Goal: Information Seeking & Learning: Compare options

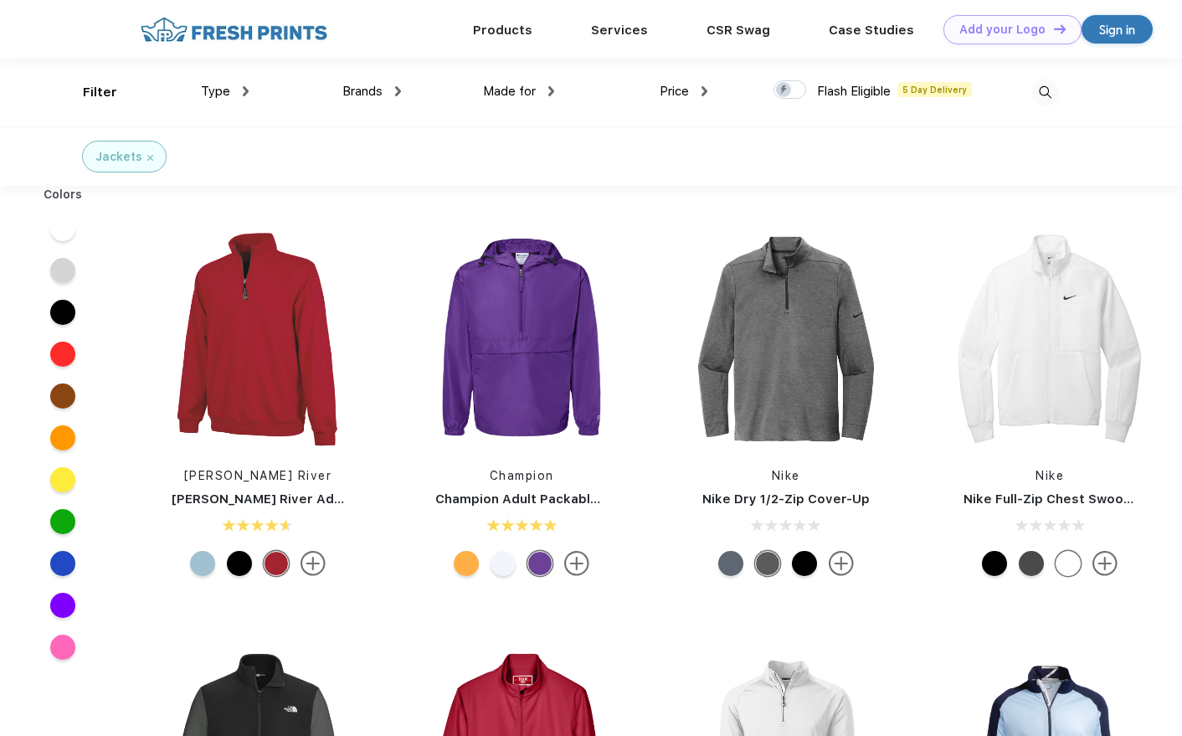
click at [372, 90] on span "Brands" at bounding box center [362, 91] width 40 height 15
click at [352, 93] on span "Brands" at bounding box center [362, 91] width 40 height 15
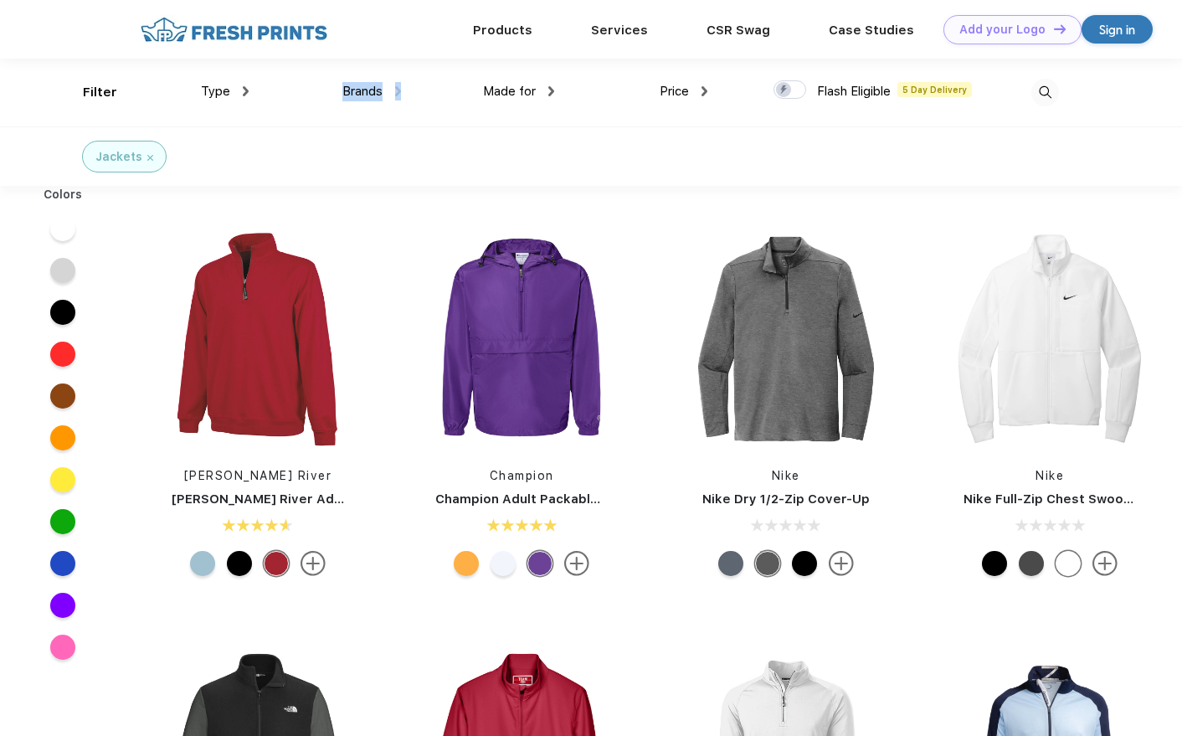
click at [352, 93] on span "Brands" at bounding box center [362, 91] width 40 height 15
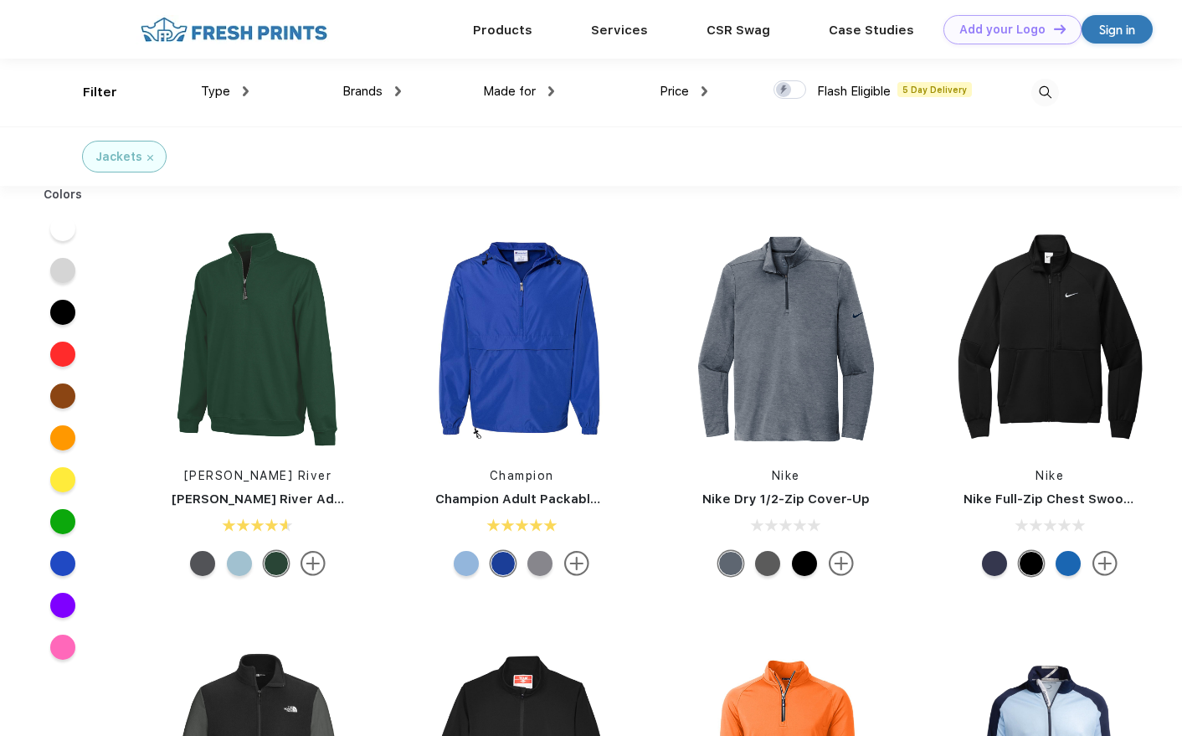
click at [351, 100] on div "Brands" at bounding box center [371, 91] width 59 height 19
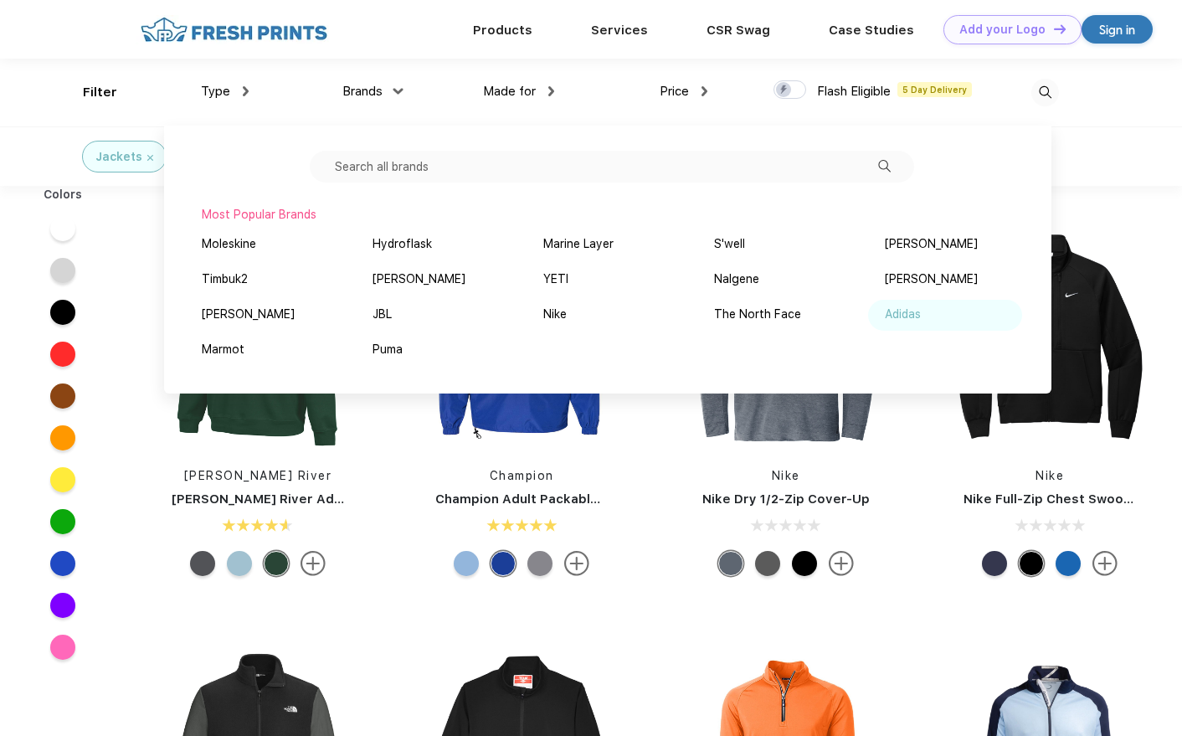
click at [917, 315] on div "Adidas" at bounding box center [903, 314] width 36 height 18
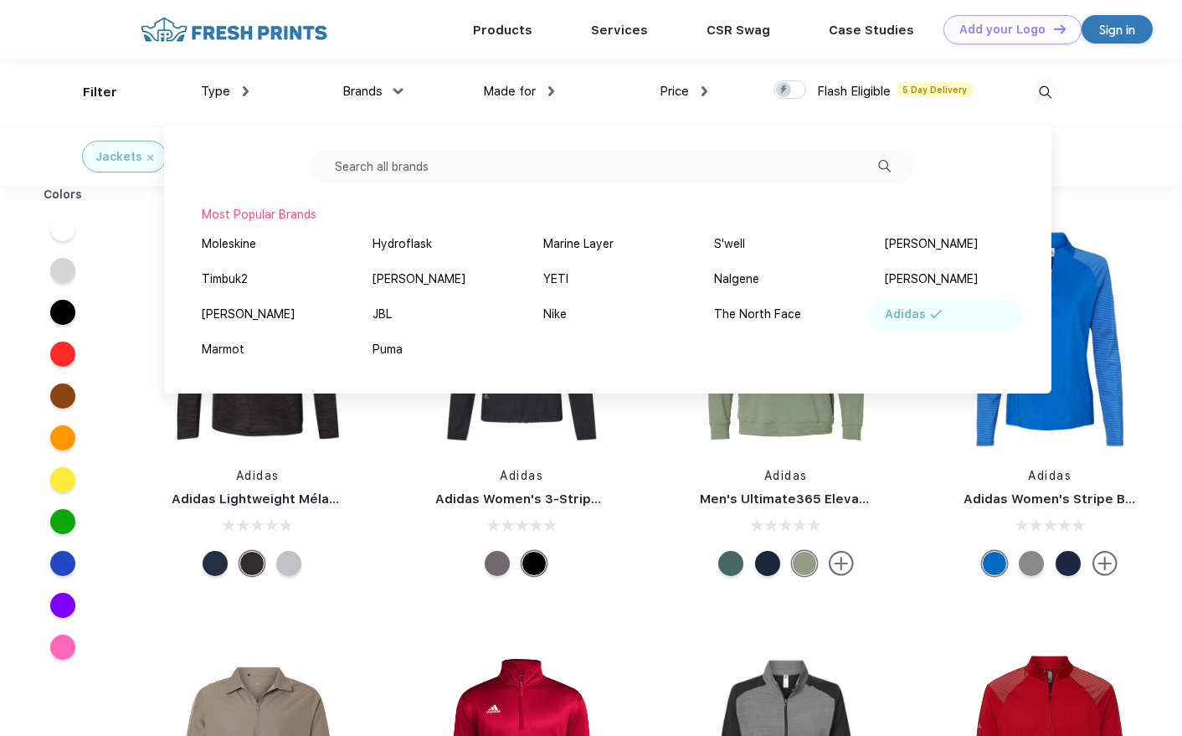
click at [1072, 167] on div "Jackets Adidas" at bounding box center [591, 155] width 1182 height 59
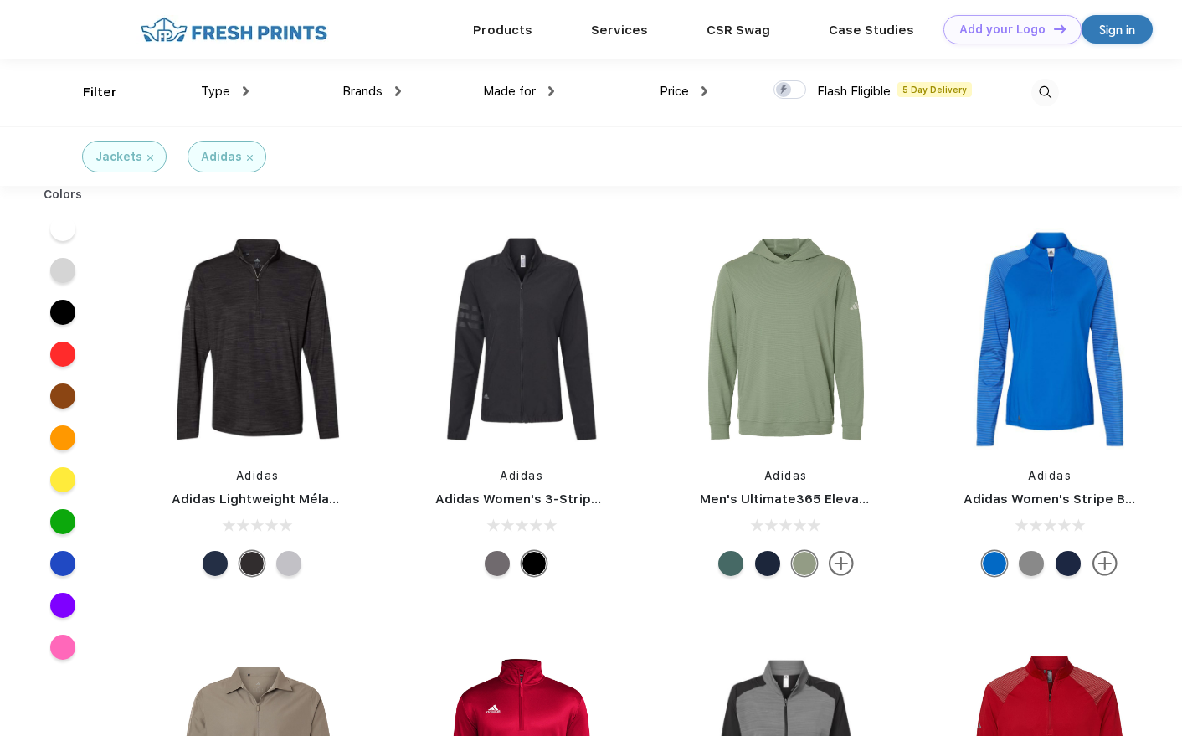
click at [729, 562] on div at bounding box center [730, 563] width 25 height 25
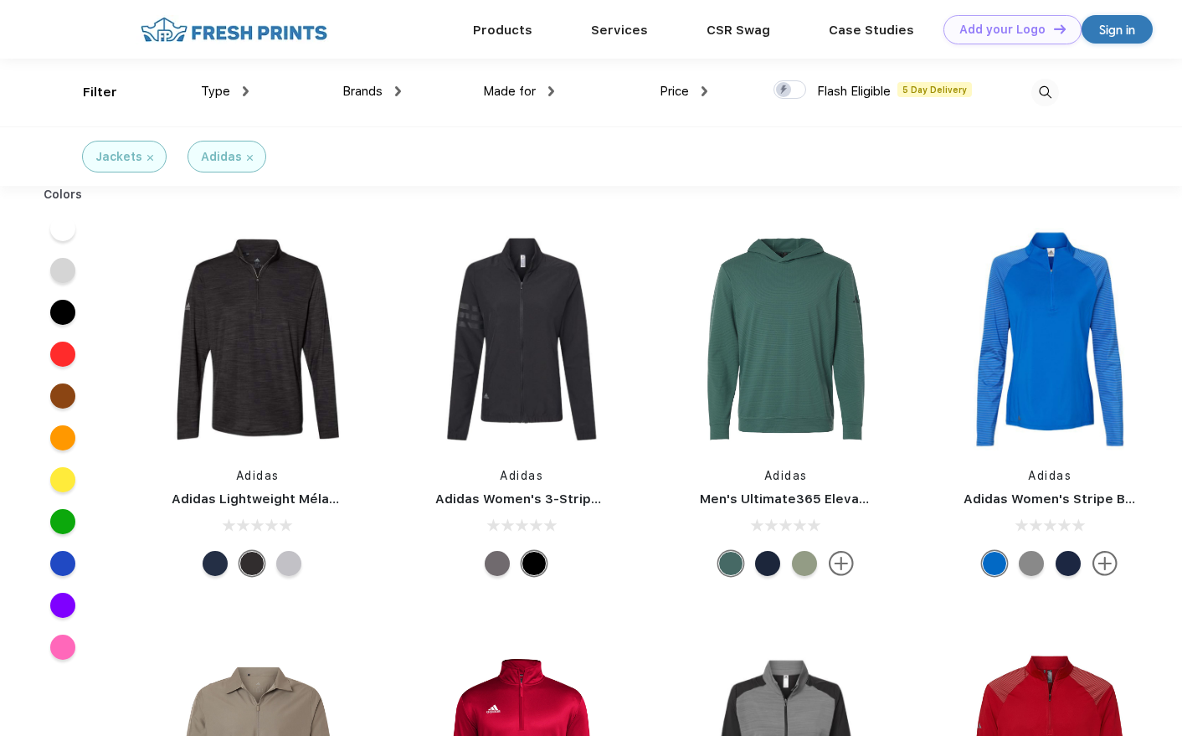
click at [771, 571] on div at bounding box center [767, 563] width 25 height 25
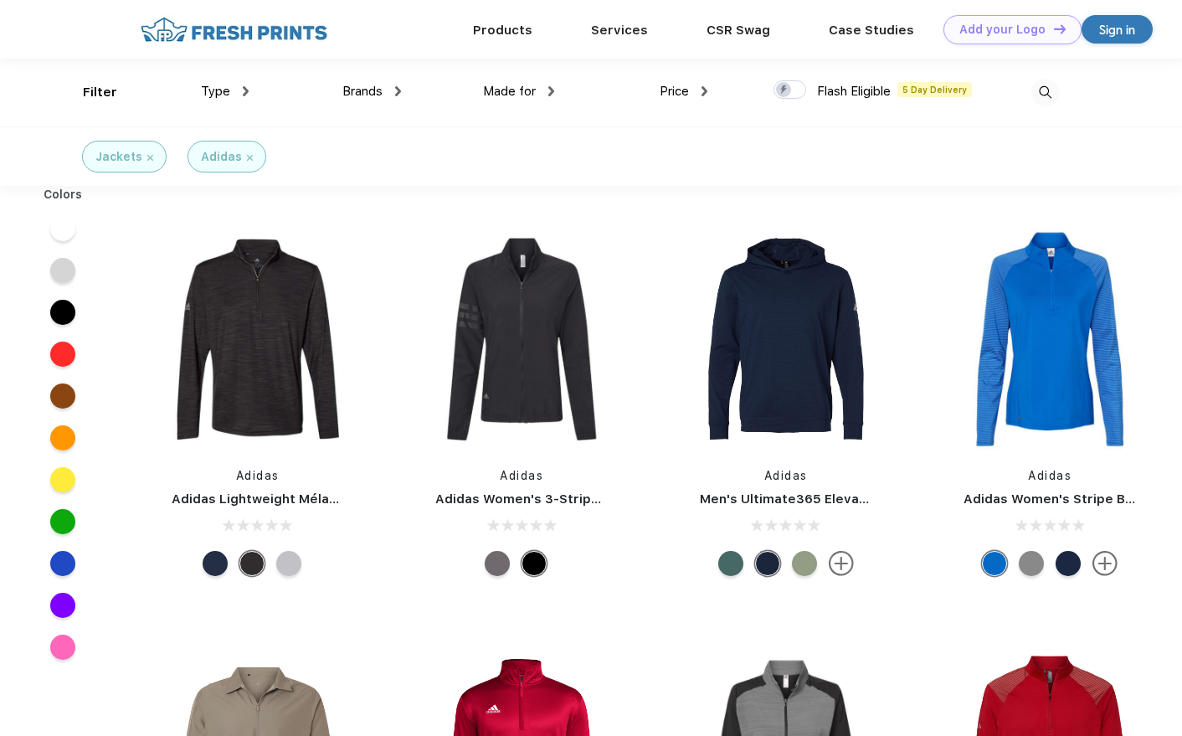
click at [803, 566] on div at bounding box center [804, 563] width 25 height 25
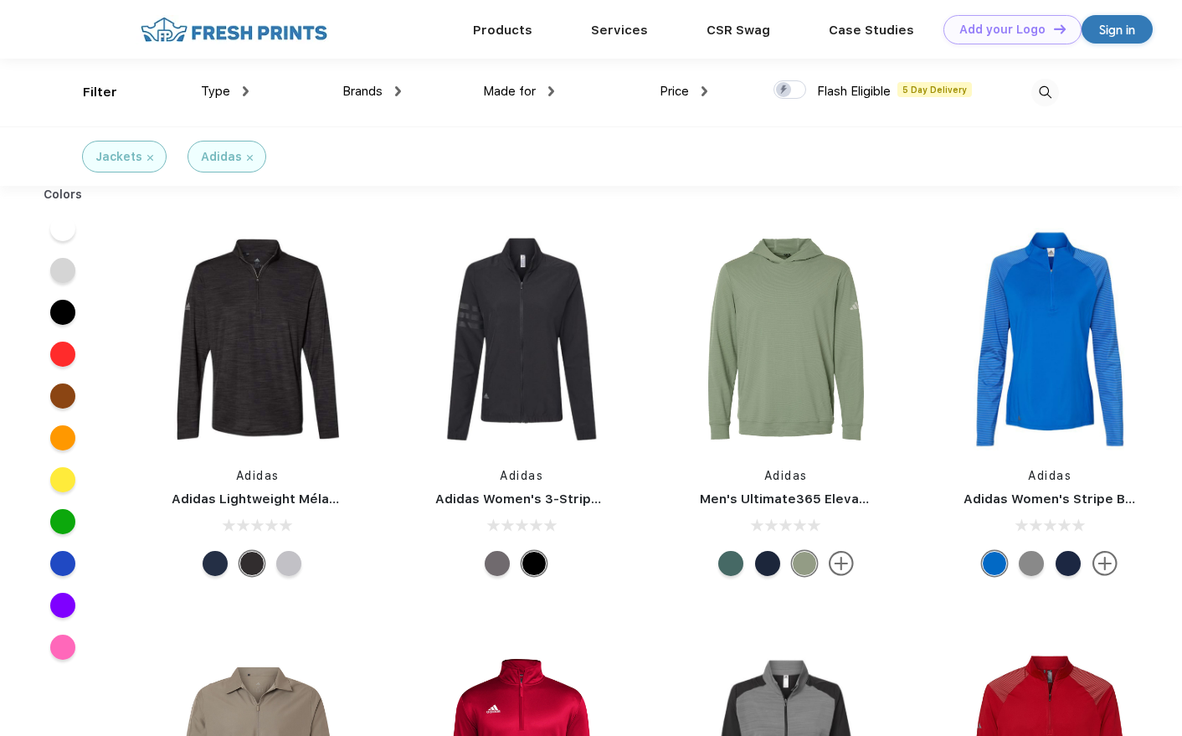
click at [849, 563] on img at bounding box center [841, 563] width 25 height 25
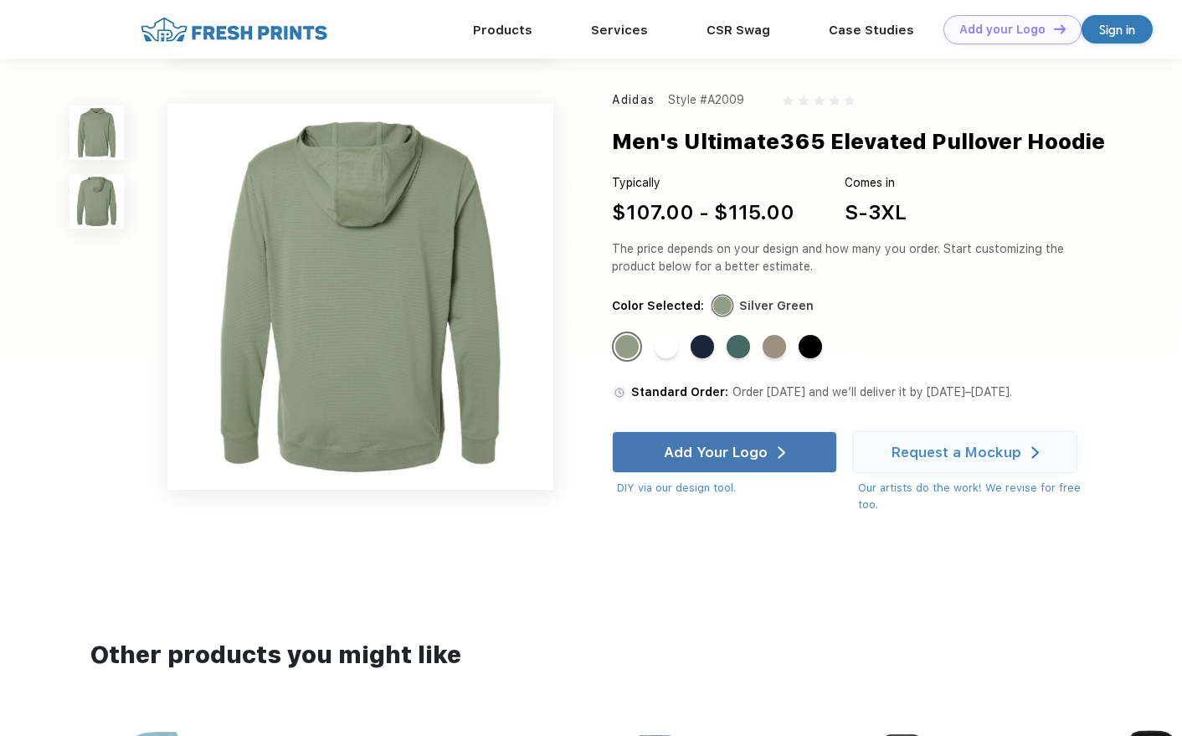
scroll to position [383, 0]
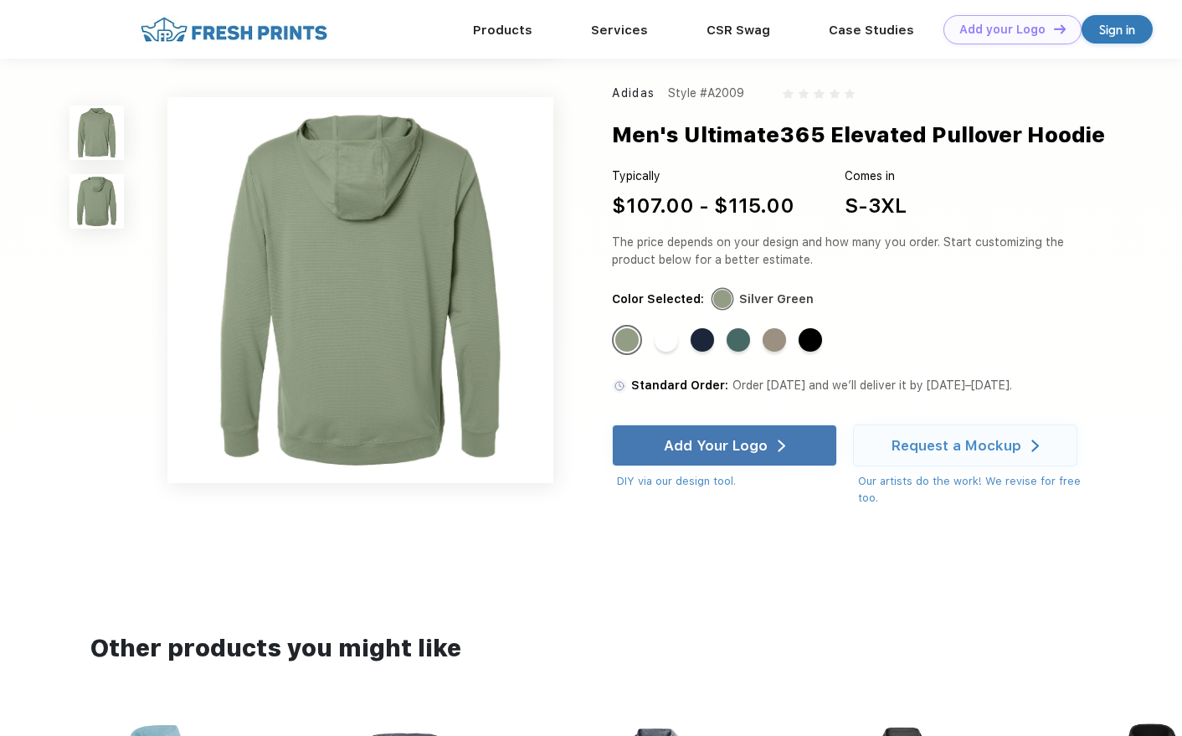
click at [788, 360] on div "Standard Color Standard Color Standard Color Standard Color Standard Color Stan…" at bounding box center [841, 346] width 458 height 43
click at [776, 351] on div "Standard Color" at bounding box center [773, 339] width 23 height 23
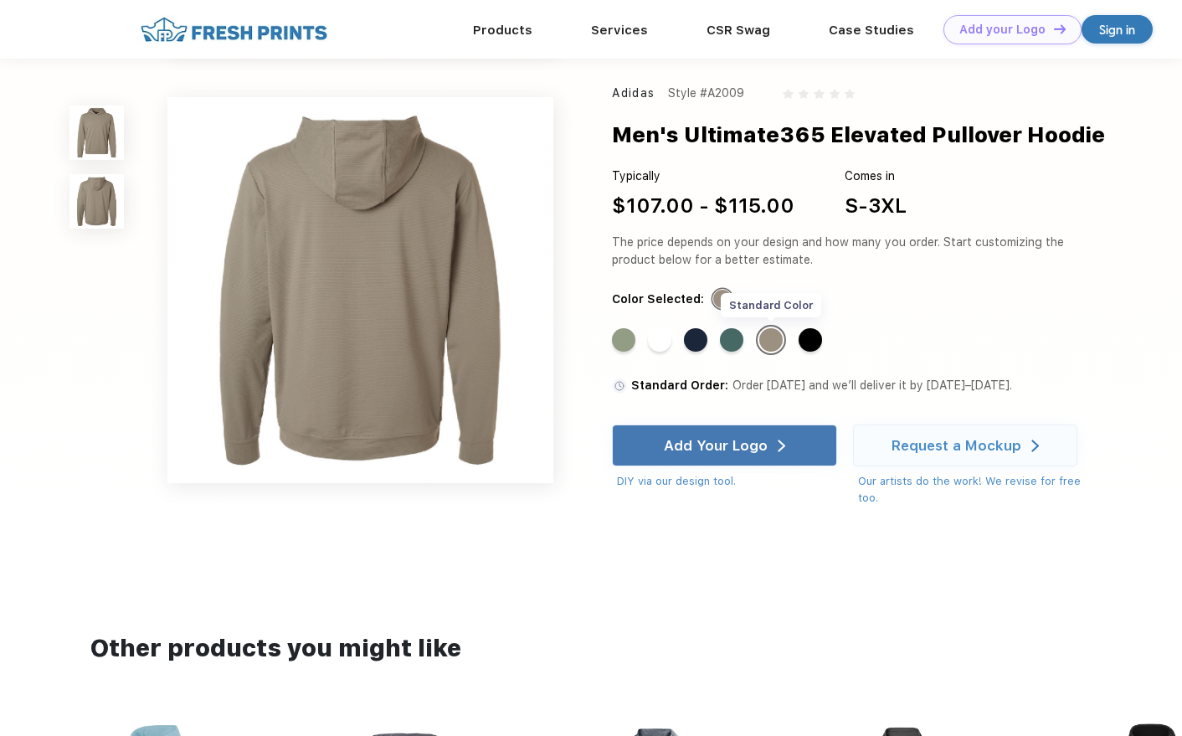
scroll to position [0, 0]
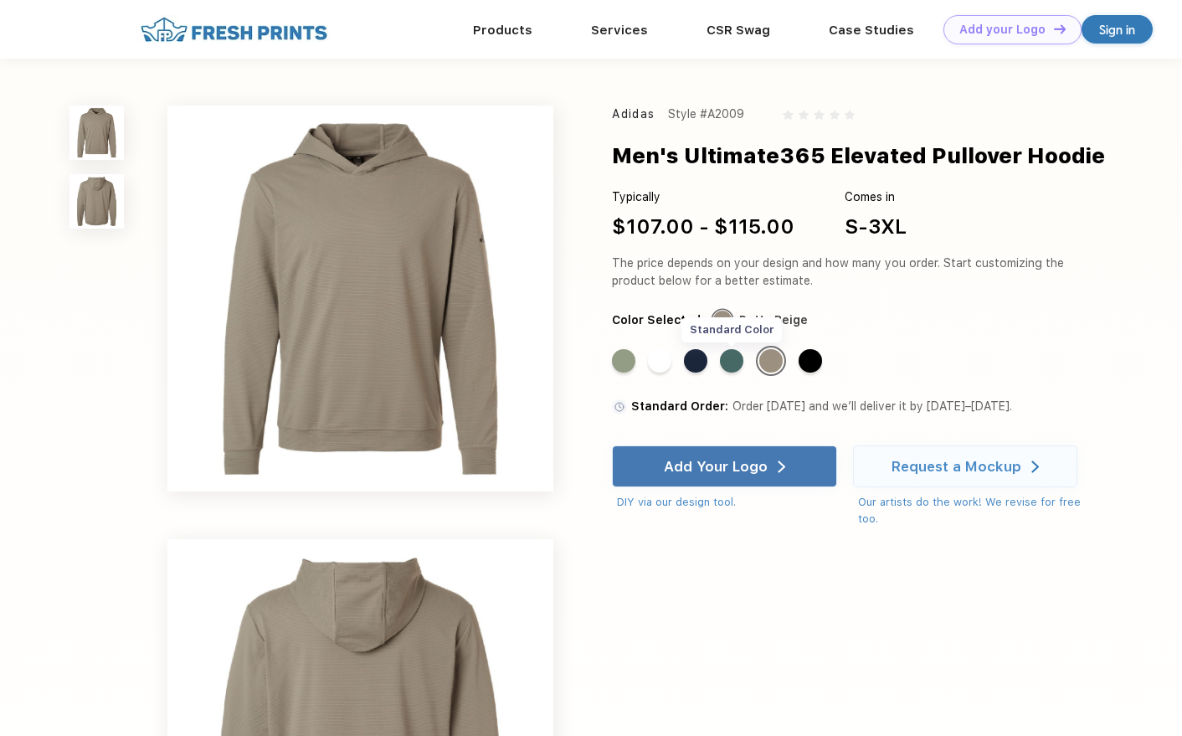
click at [730, 357] on div "Standard Color" at bounding box center [731, 360] width 23 height 23
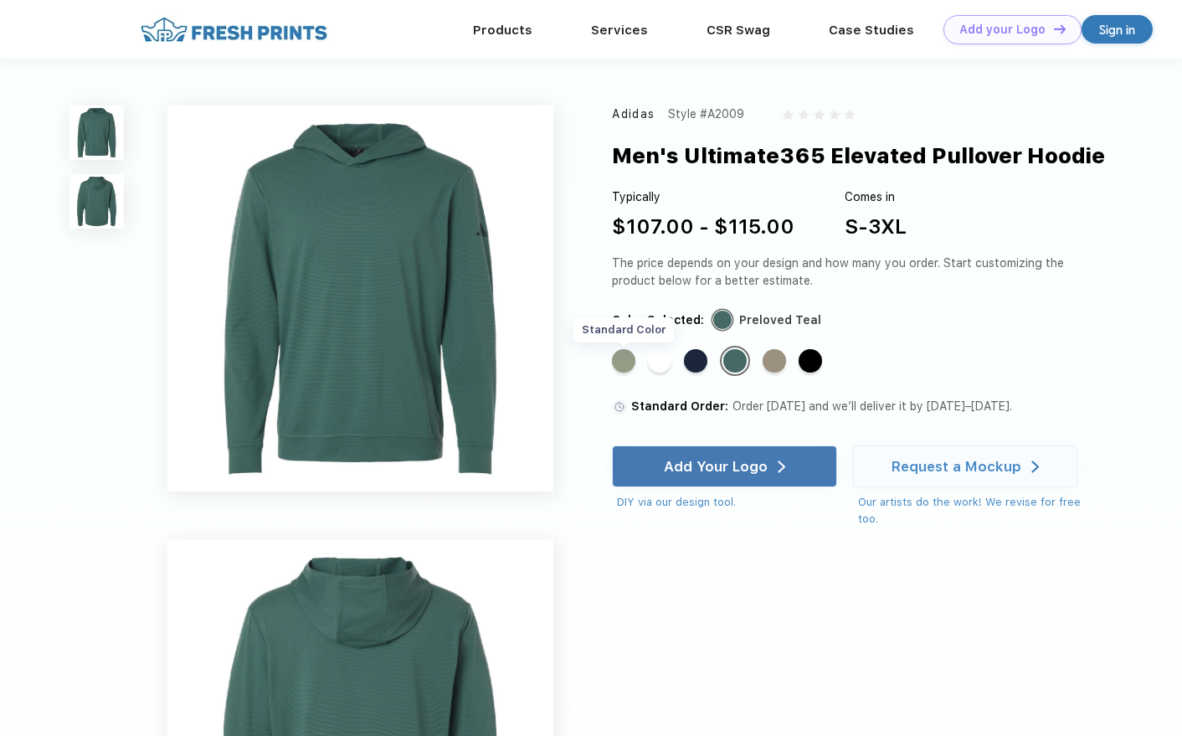
click at [629, 360] on div "Standard Color" at bounding box center [623, 360] width 23 height 23
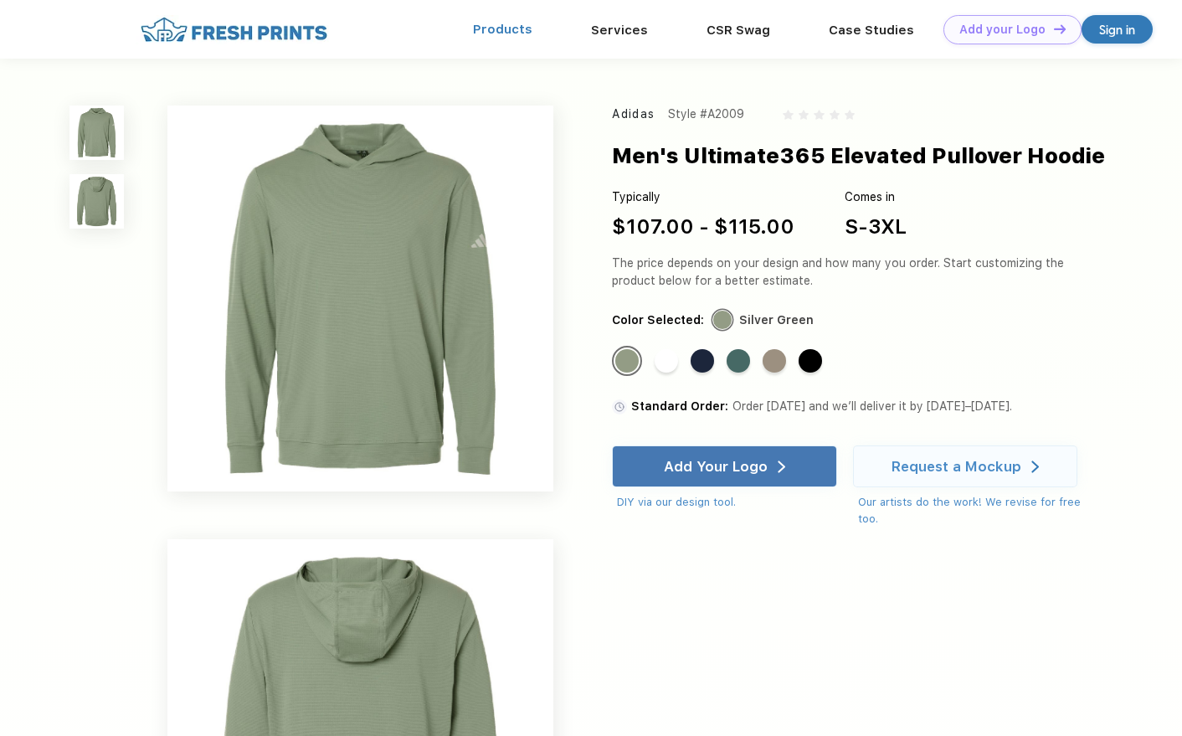
click at [501, 32] on link "Products" at bounding box center [502, 29] width 59 height 15
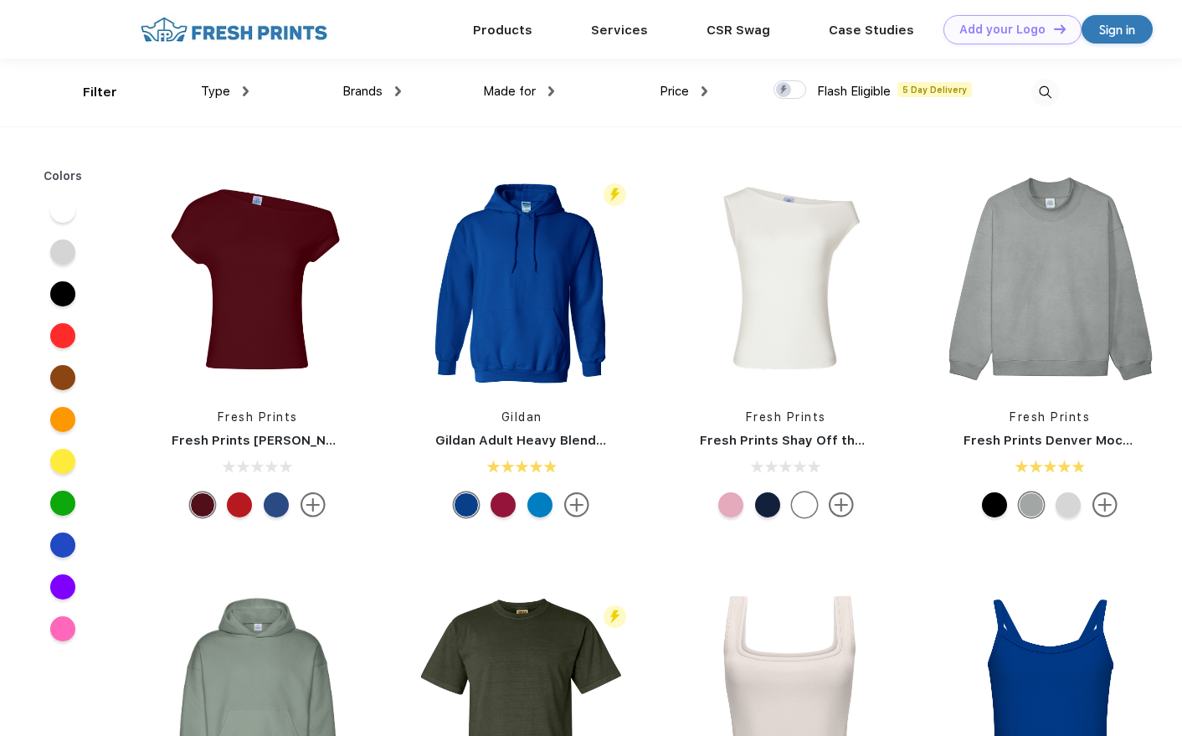
scroll to position [1, 0]
click at [276, 33] on img at bounding box center [234, 28] width 197 height 29
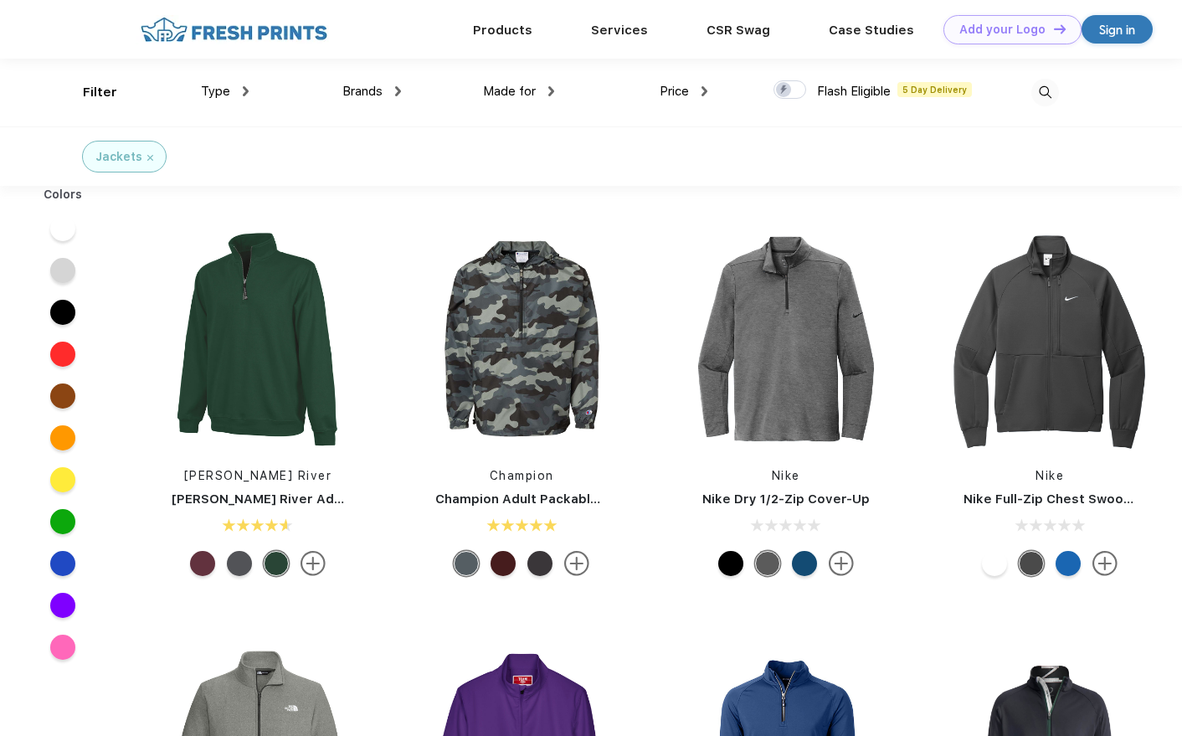
click at [360, 87] on span "Brands" at bounding box center [362, 91] width 40 height 15
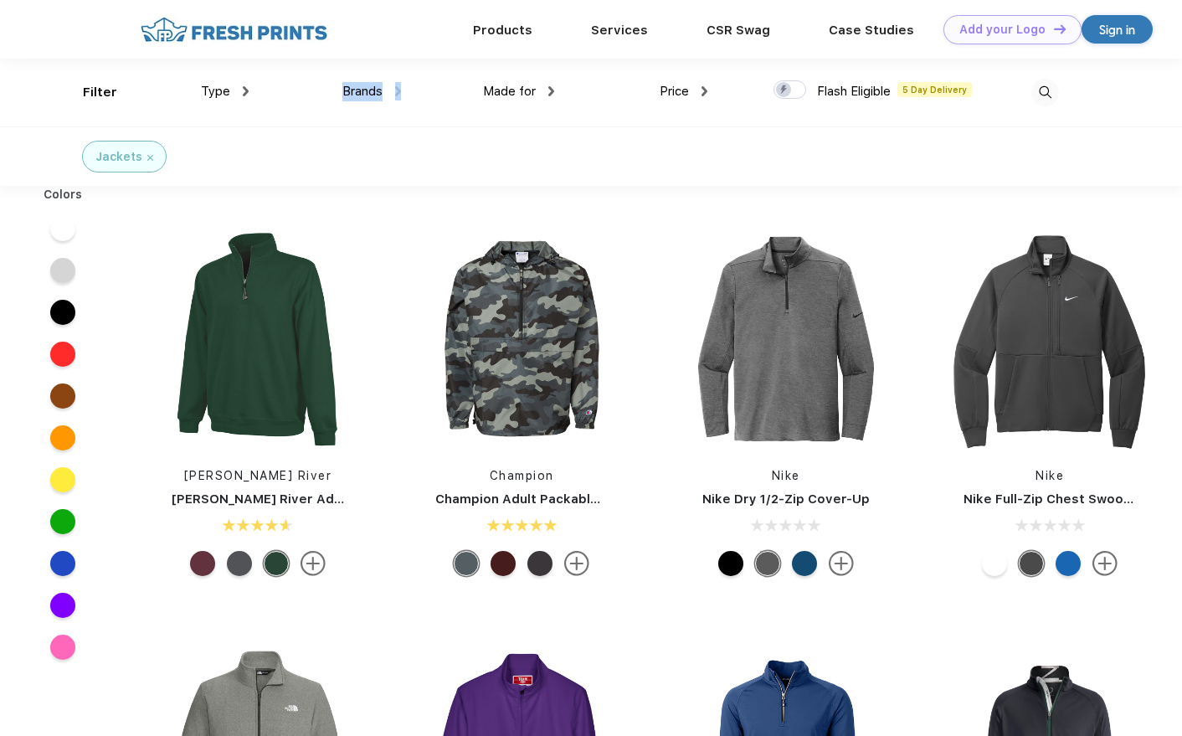
click at [360, 87] on span "Brands" at bounding box center [362, 91] width 40 height 15
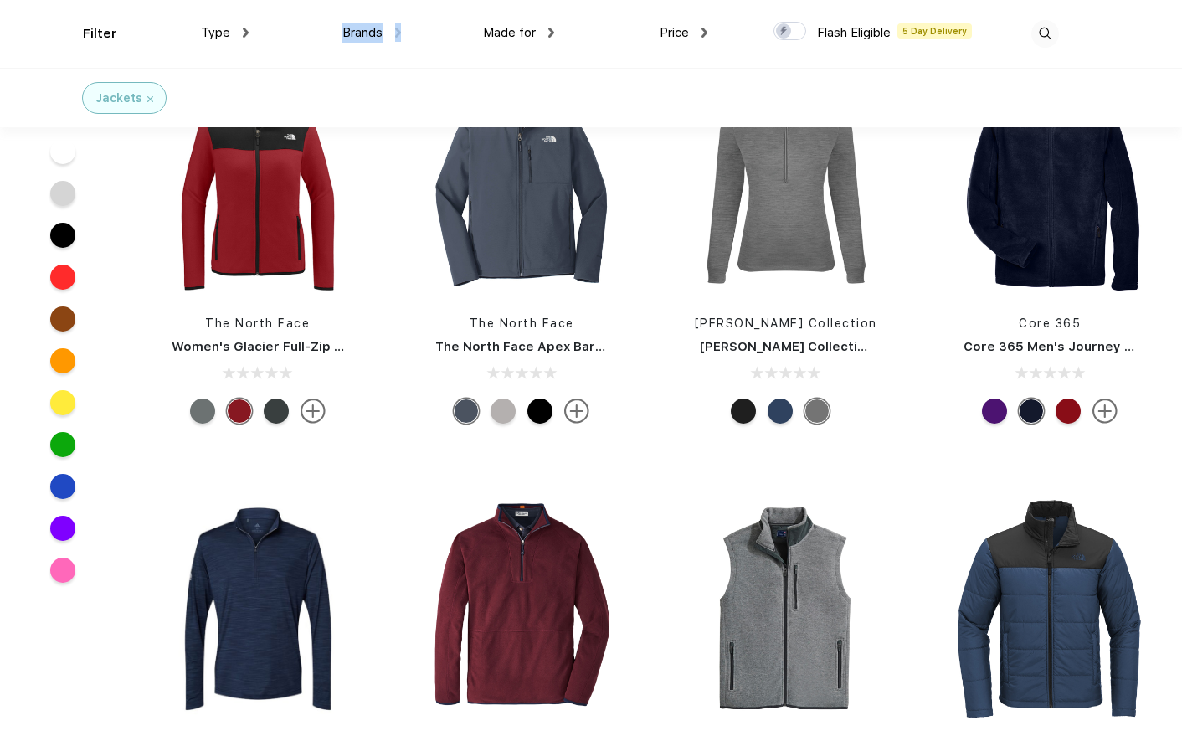
scroll to position [879, 0]
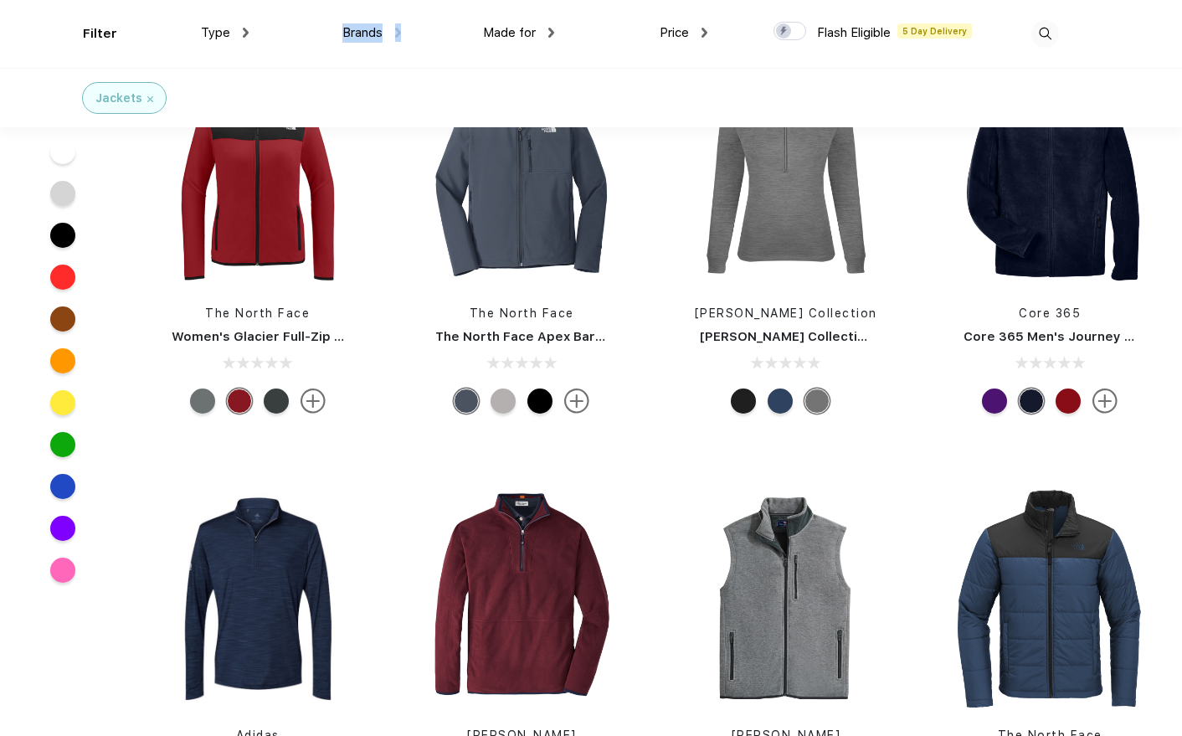
click at [348, 31] on span "Brands" at bounding box center [362, 32] width 40 height 15
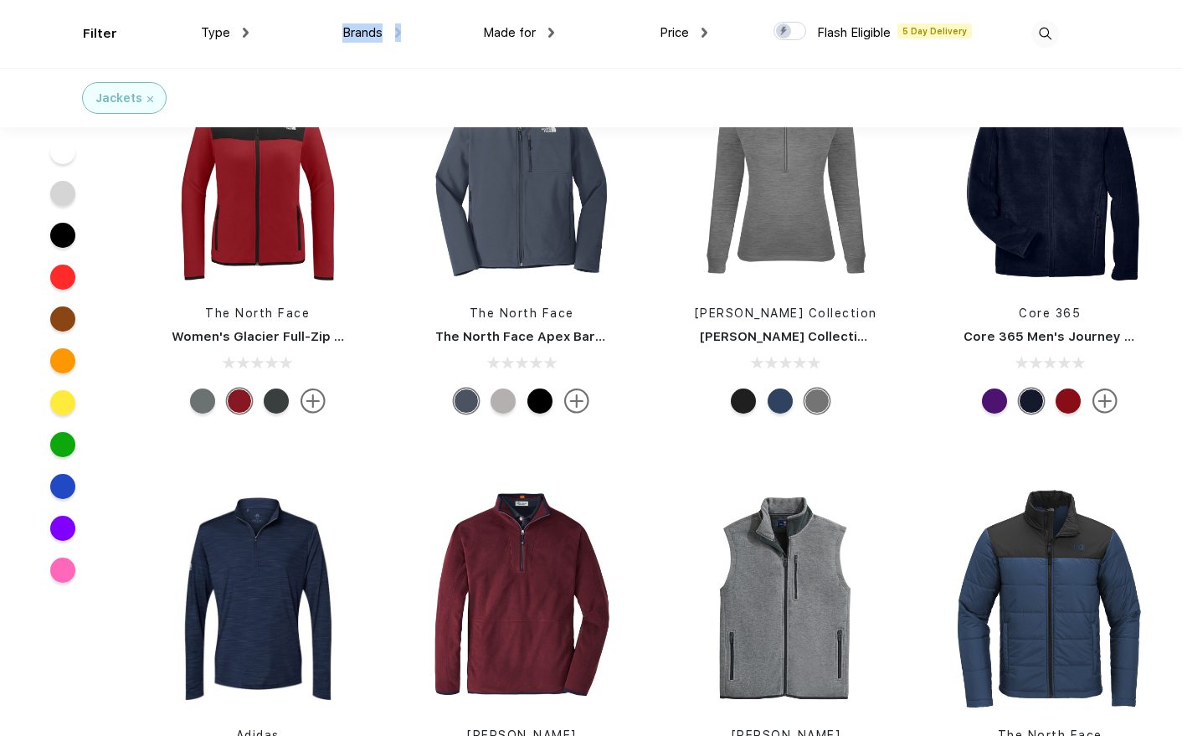
click at [348, 31] on span "Brands" at bounding box center [362, 32] width 40 height 15
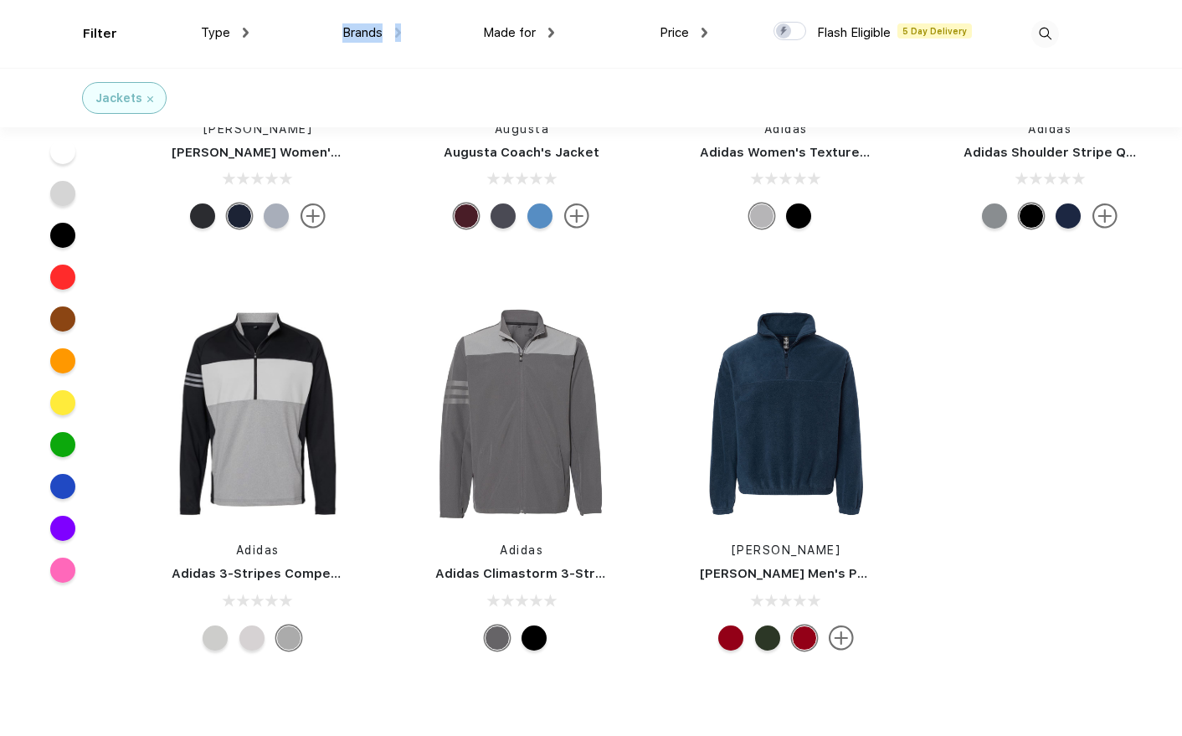
scroll to position [15007, 0]
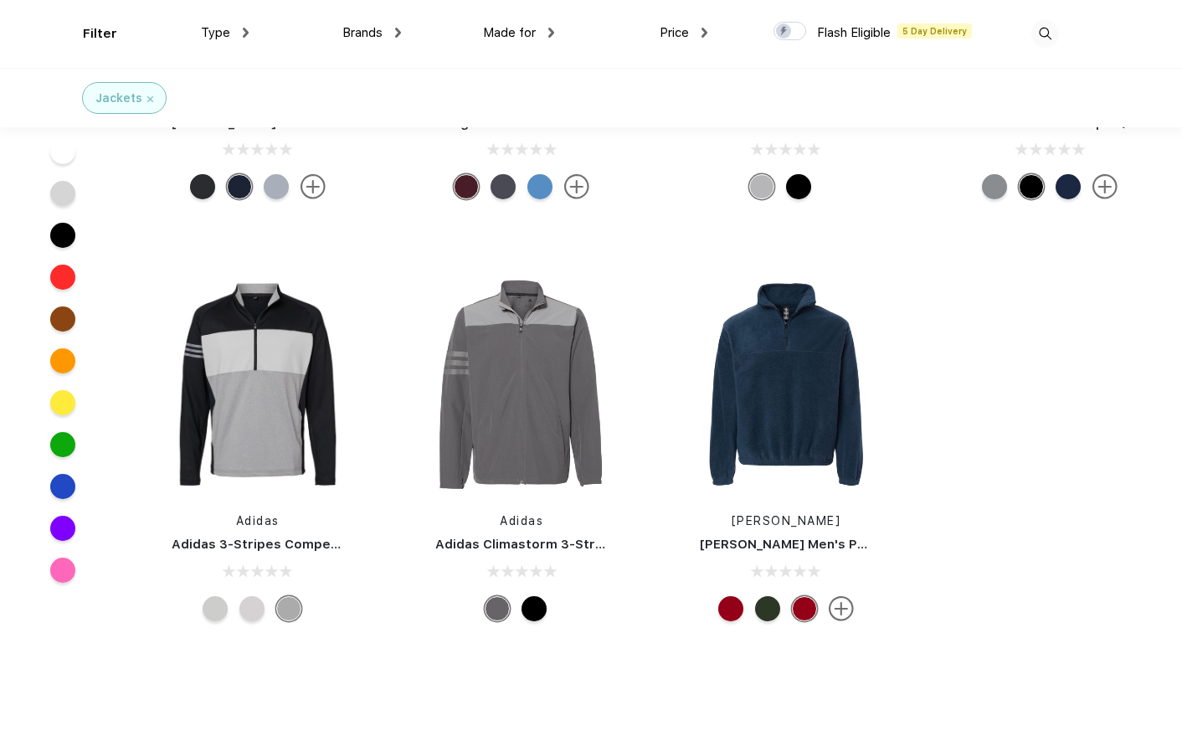
click at [252, 596] on div at bounding box center [251, 608] width 25 height 25
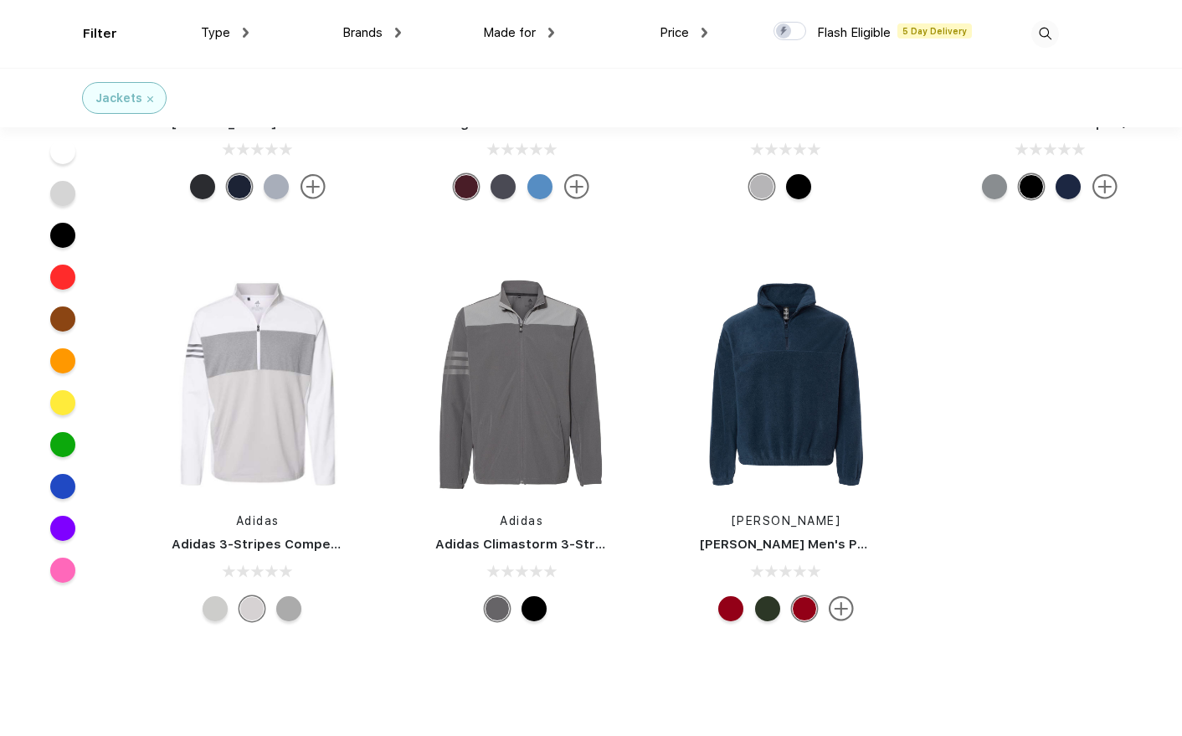
click at [216, 596] on div at bounding box center [215, 608] width 25 height 25
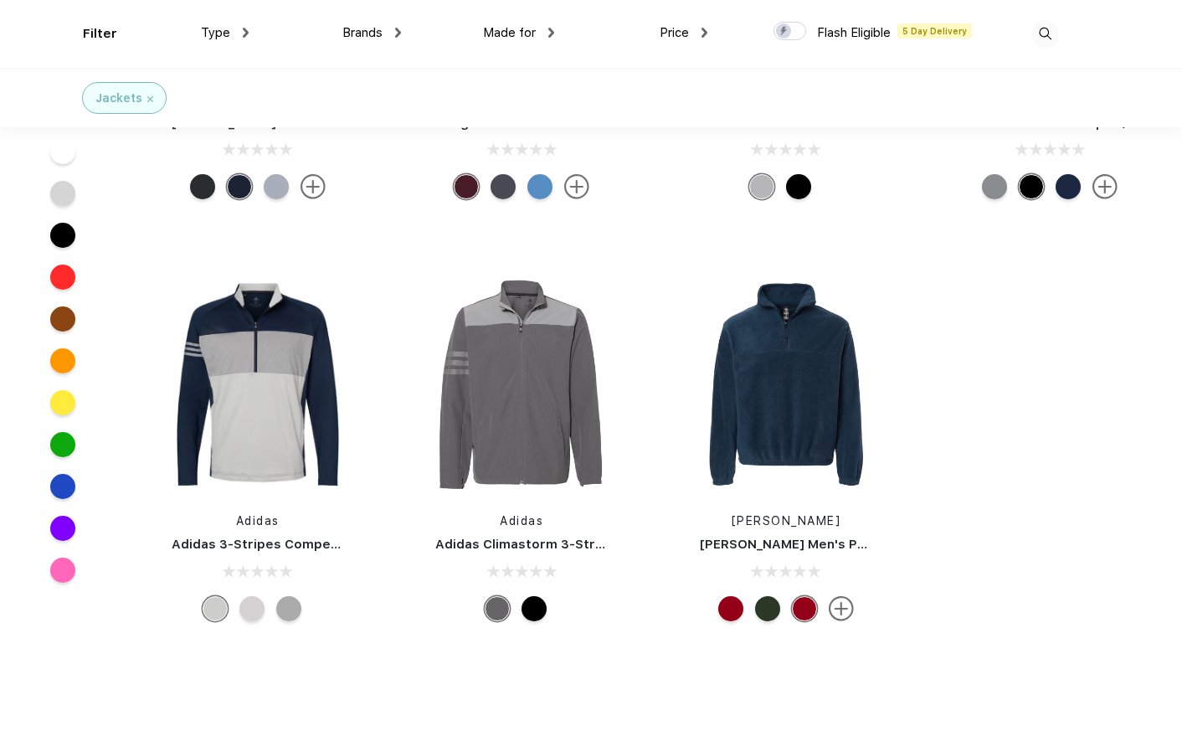
click at [251, 596] on div at bounding box center [251, 608] width 25 height 25
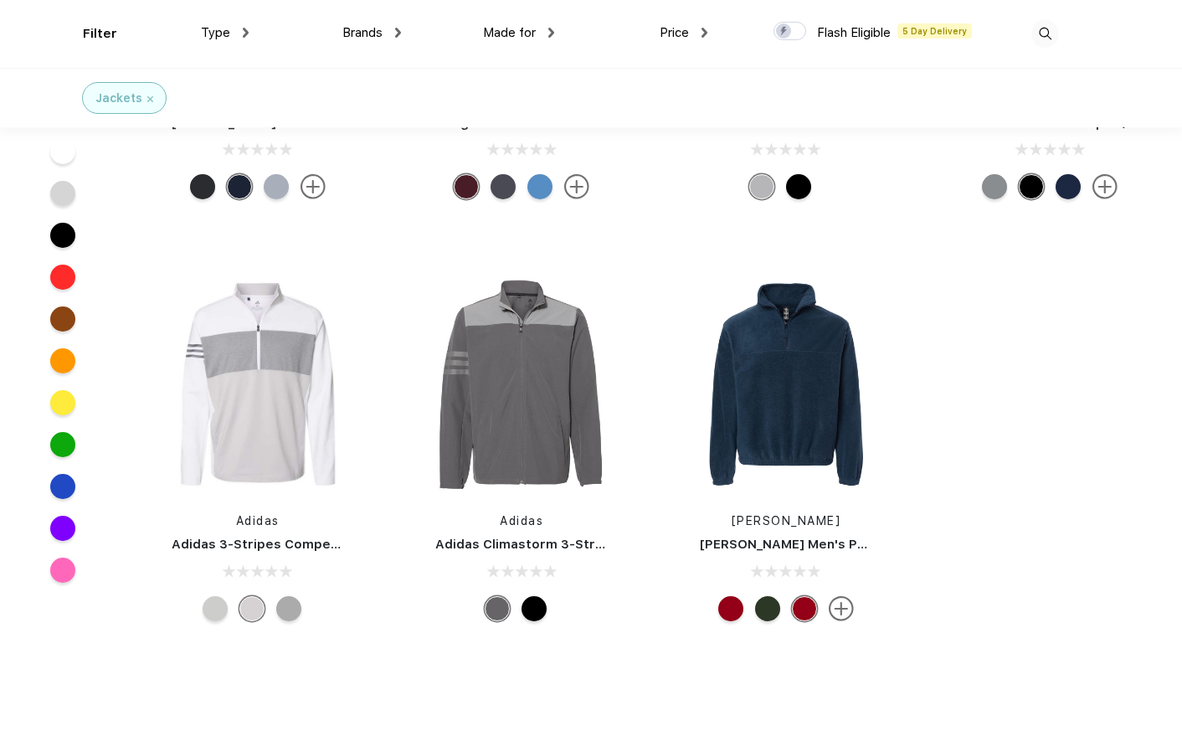
click at [290, 596] on div at bounding box center [288, 608] width 25 height 25
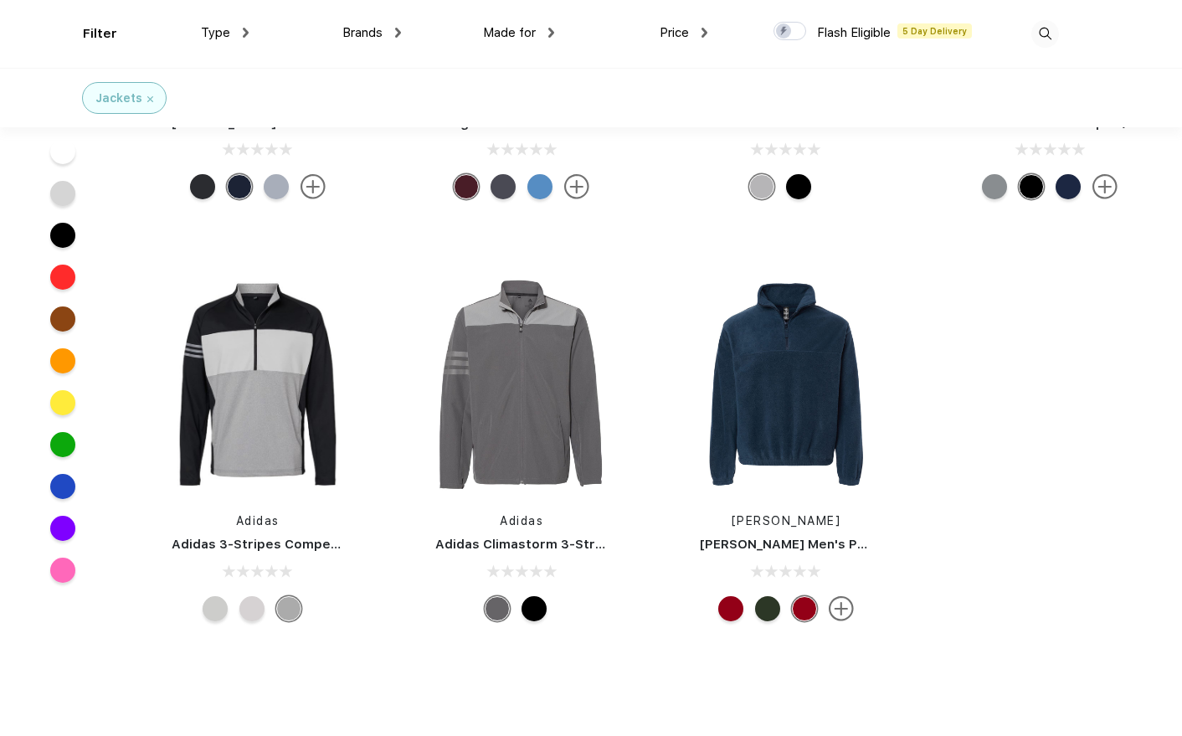
click at [533, 596] on div at bounding box center [533, 608] width 25 height 25
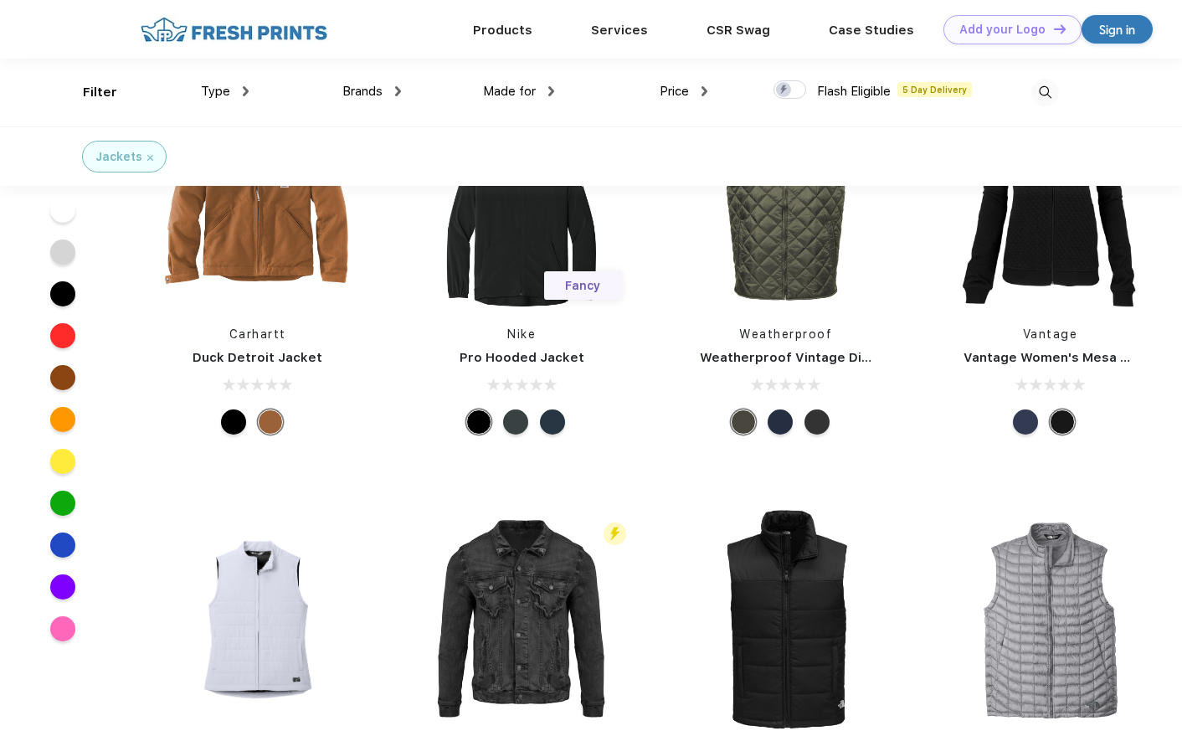
scroll to position [3500, 0]
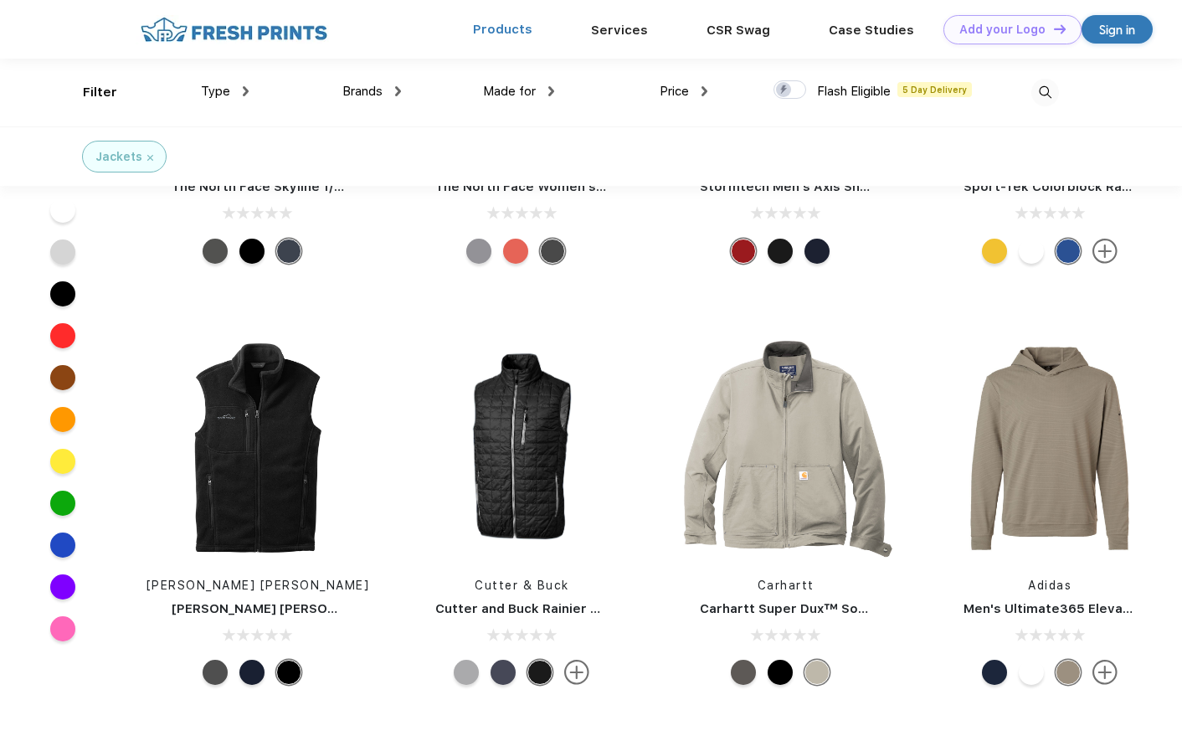
click at [494, 29] on link "Products" at bounding box center [502, 29] width 59 height 15
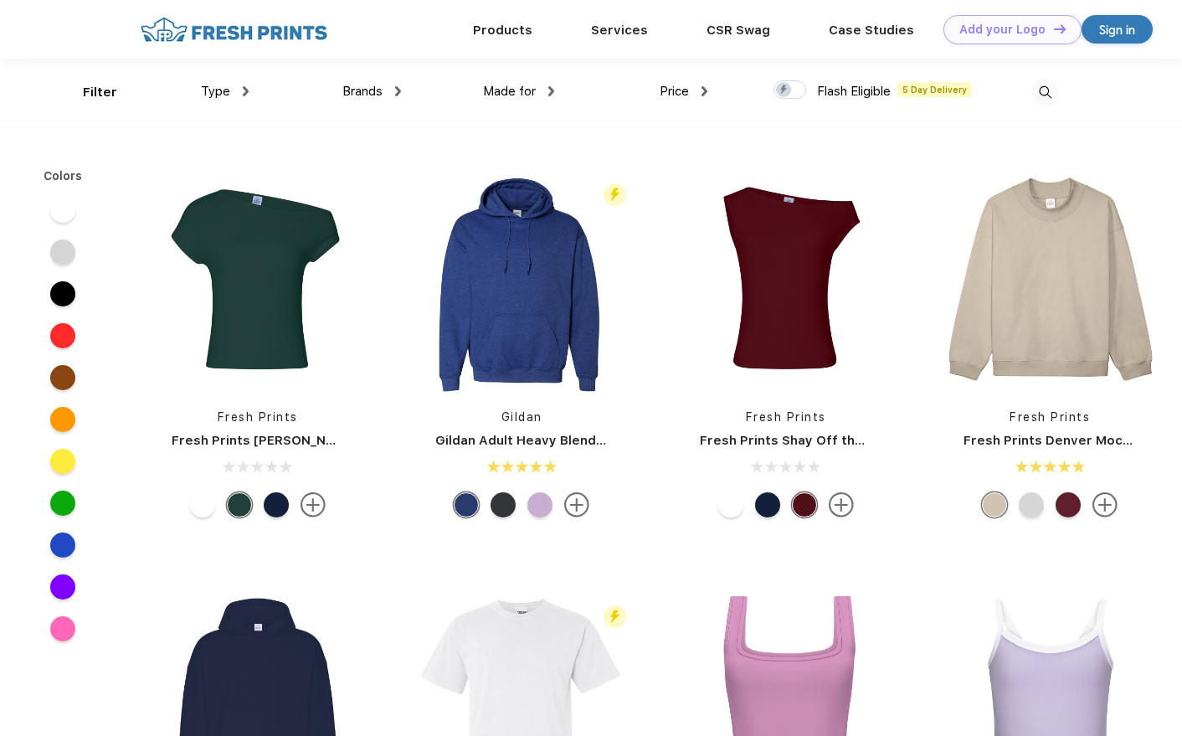
scroll to position [1, 0]
click at [369, 95] on span "Brands" at bounding box center [362, 90] width 40 height 15
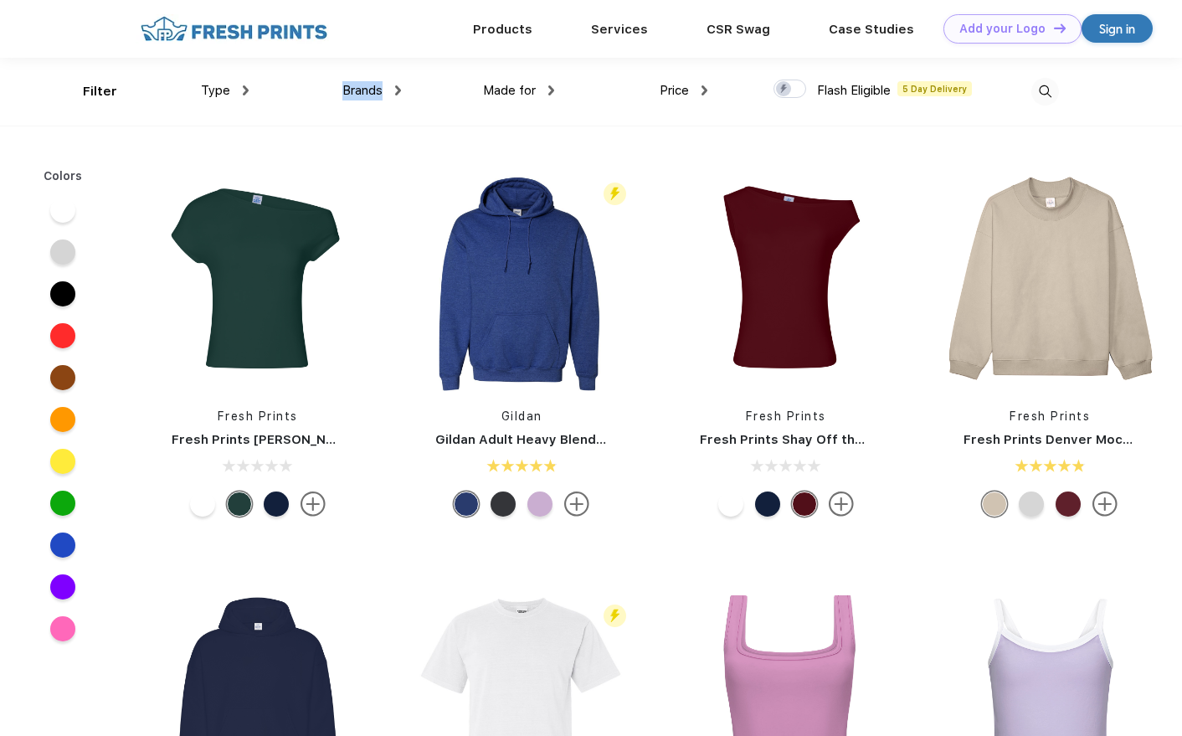
click at [369, 95] on span "Brands" at bounding box center [362, 90] width 40 height 15
click at [367, 95] on span "Brands" at bounding box center [362, 90] width 40 height 15
click at [365, 95] on span "Brands" at bounding box center [362, 90] width 40 height 15
click at [273, 28] on img at bounding box center [234, 28] width 197 height 29
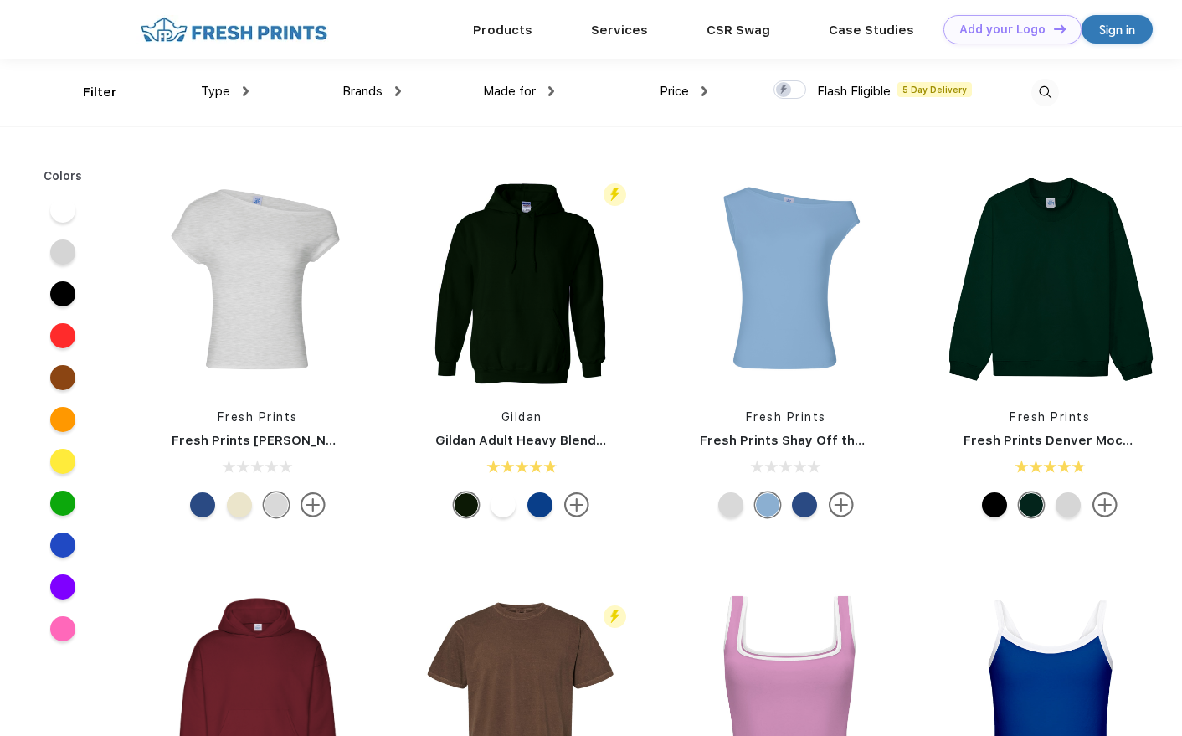
scroll to position [1, 0]
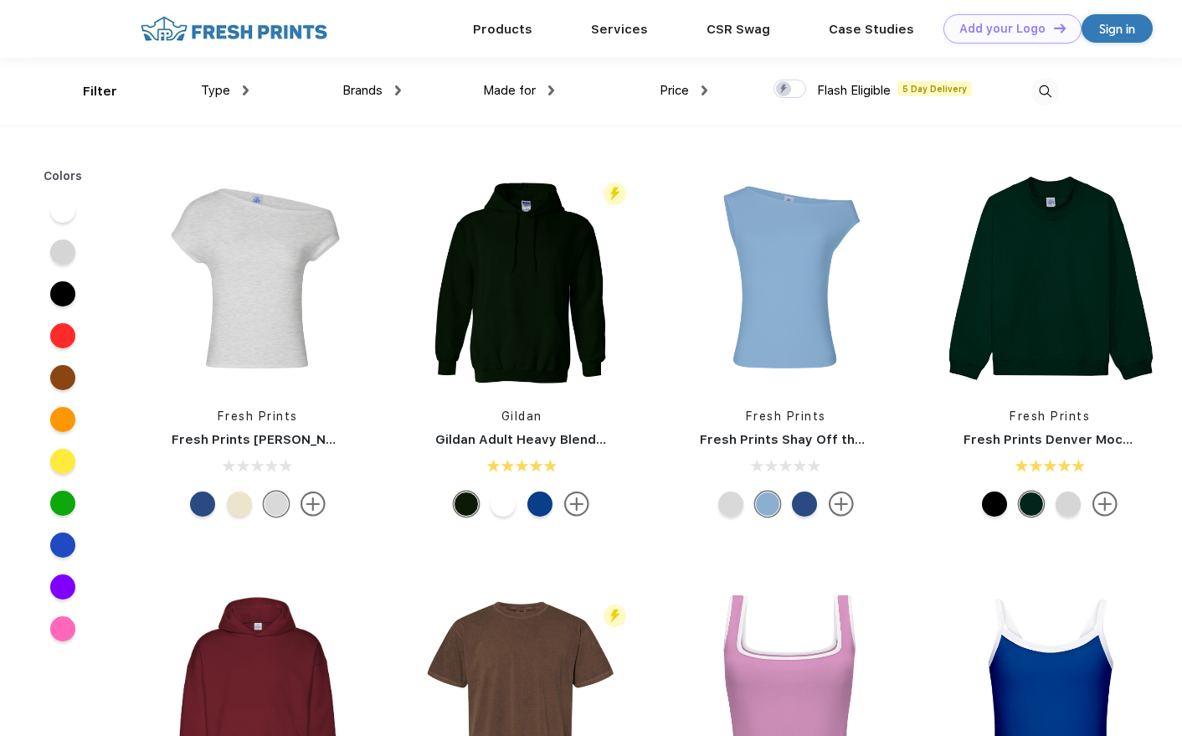
click at [370, 96] on span "Brands" at bounding box center [362, 90] width 40 height 15
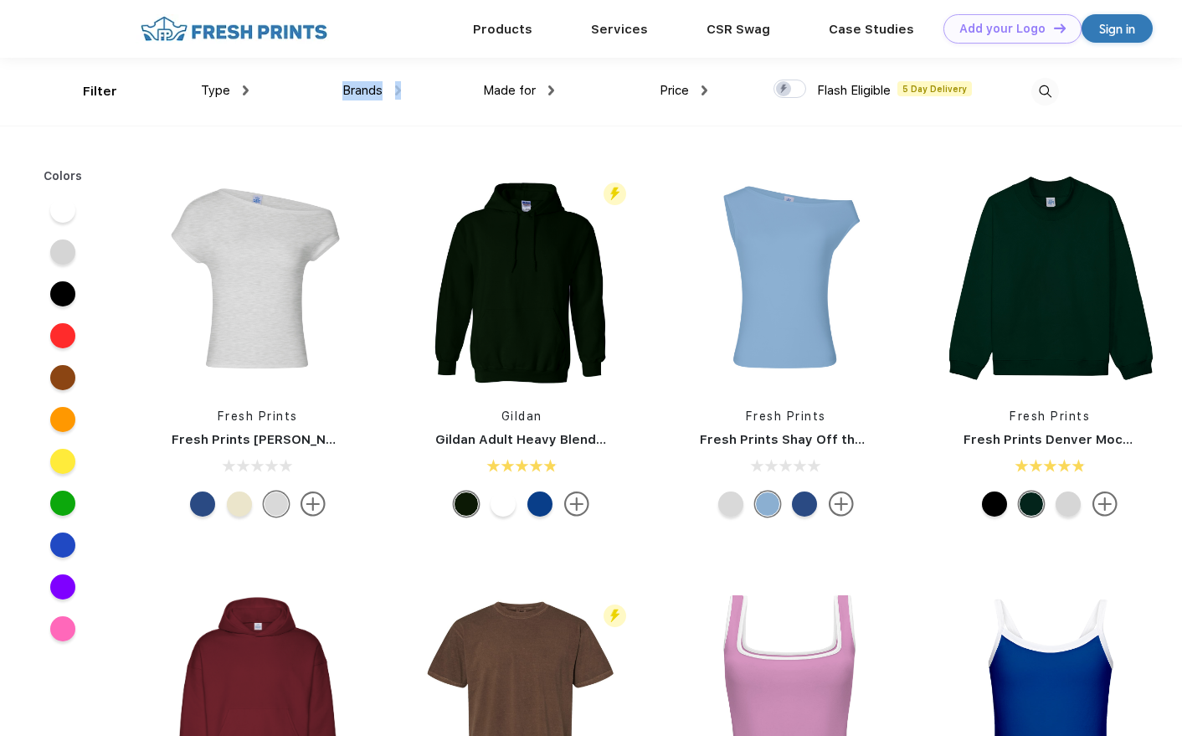
click at [370, 96] on span "Brands" at bounding box center [362, 90] width 40 height 15
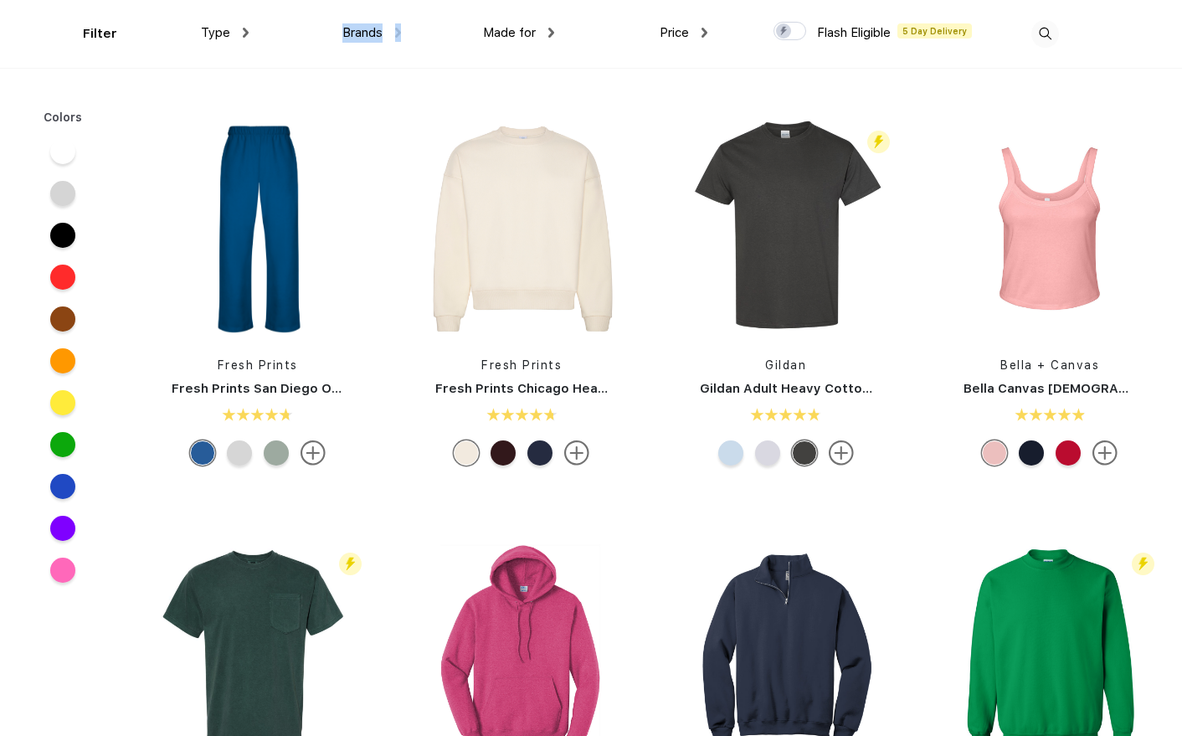
scroll to position [833, 0]
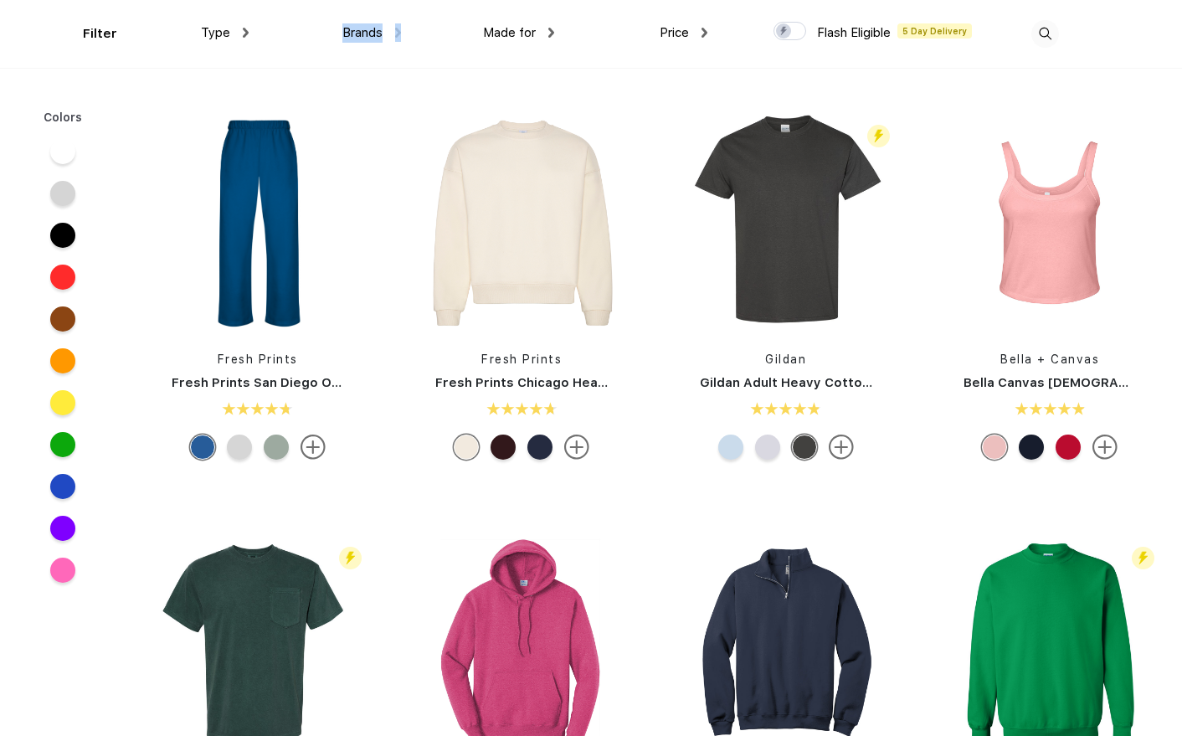
click at [359, 39] on span "Brands" at bounding box center [362, 32] width 40 height 15
click at [508, 33] on span "Made for" at bounding box center [509, 32] width 53 height 15
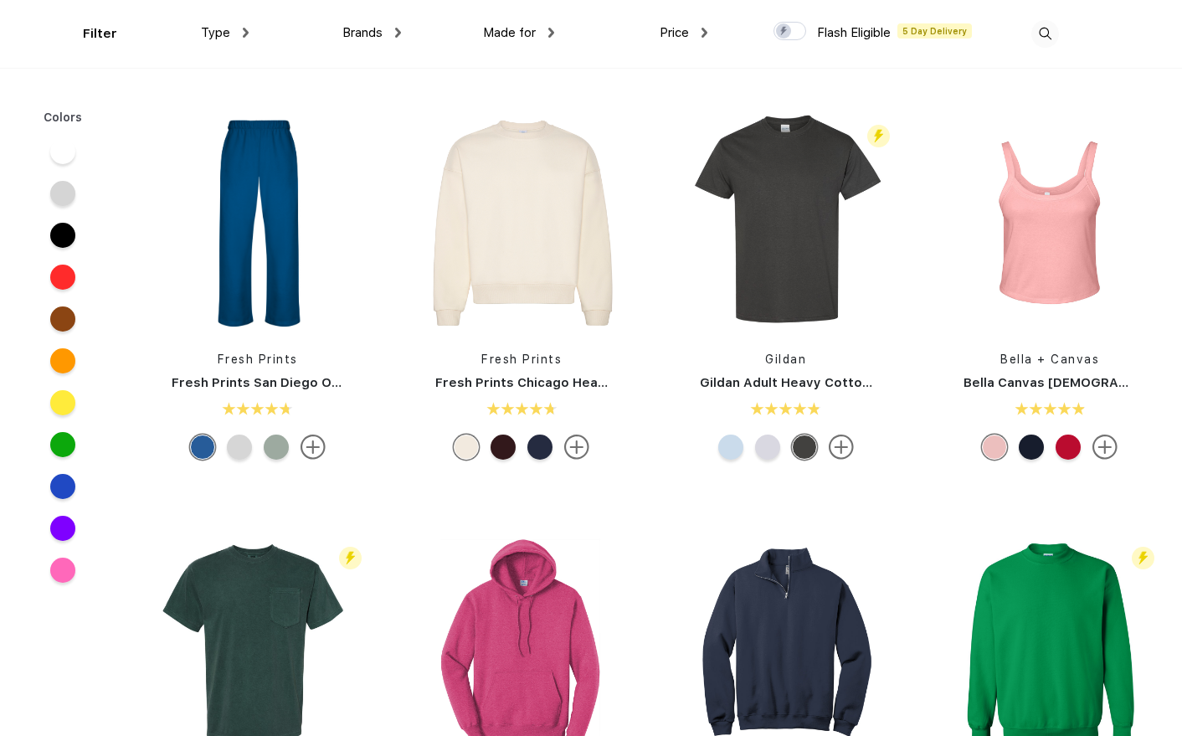
click at [508, 33] on span "Made for" at bounding box center [509, 32] width 53 height 15
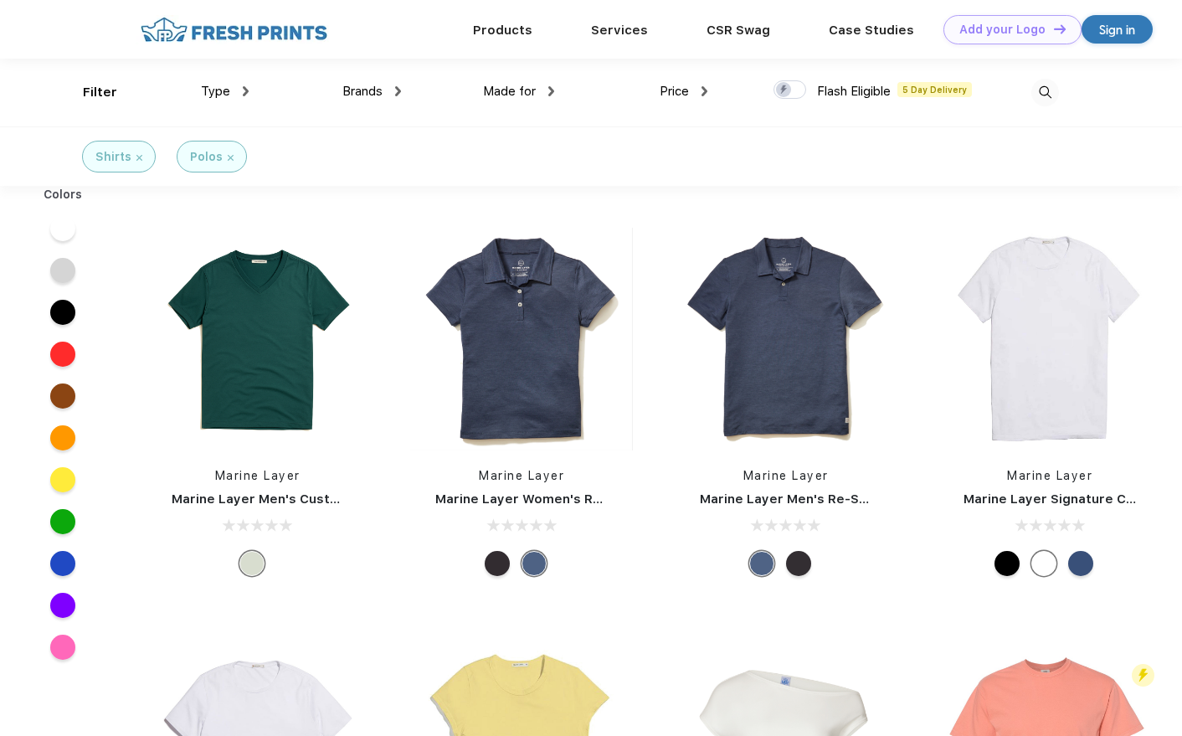
scroll to position [1, 0]
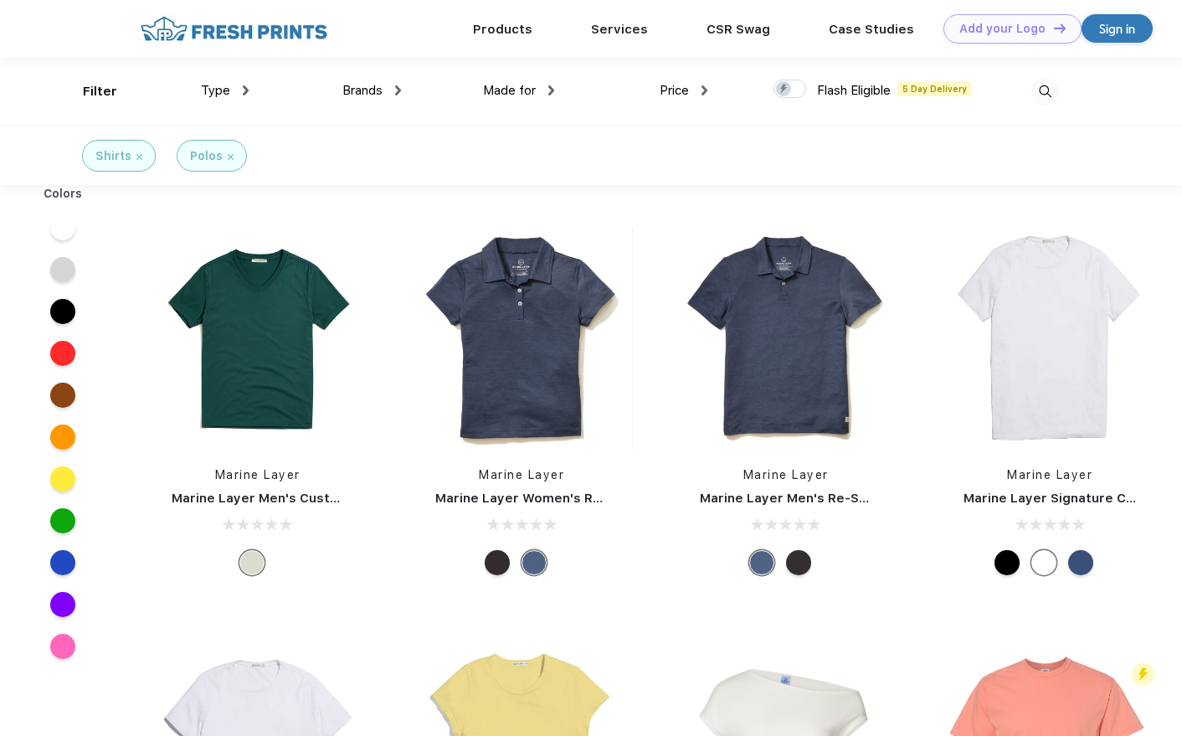
click at [365, 82] on div "Brands" at bounding box center [371, 90] width 59 height 19
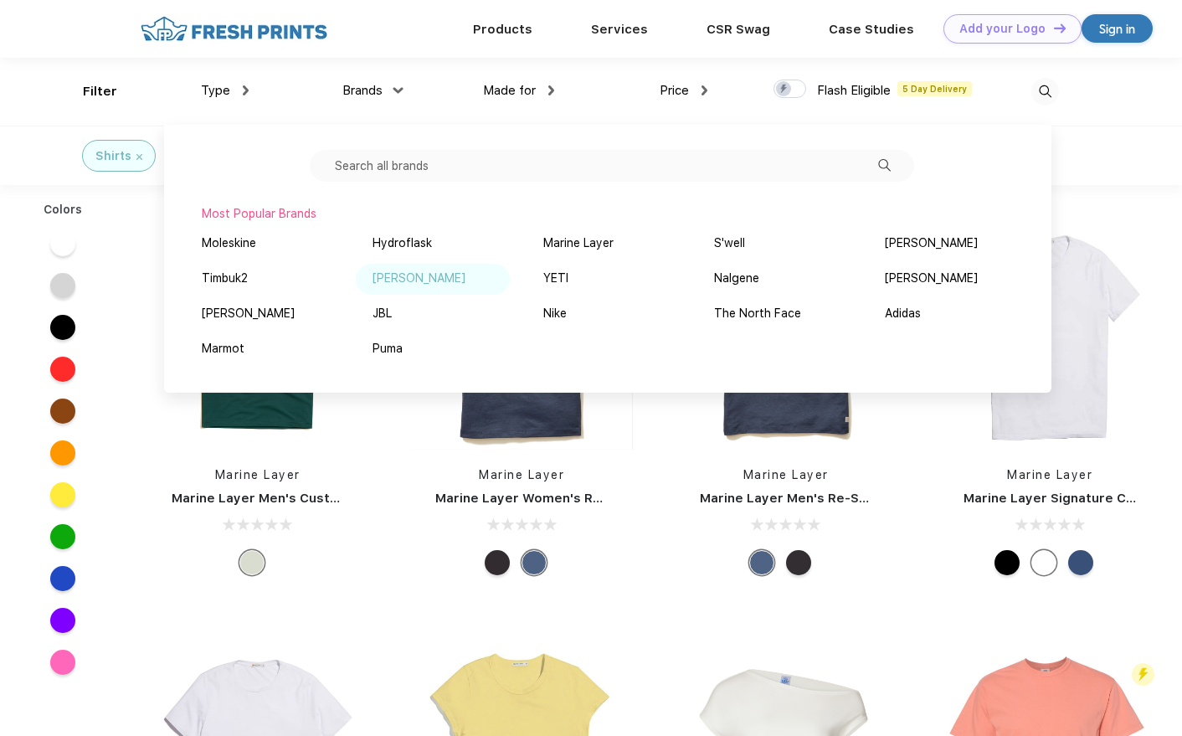
click at [425, 273] on div "[PERSON_NAME]" at bounding box center [418, 278] width 93 height 18
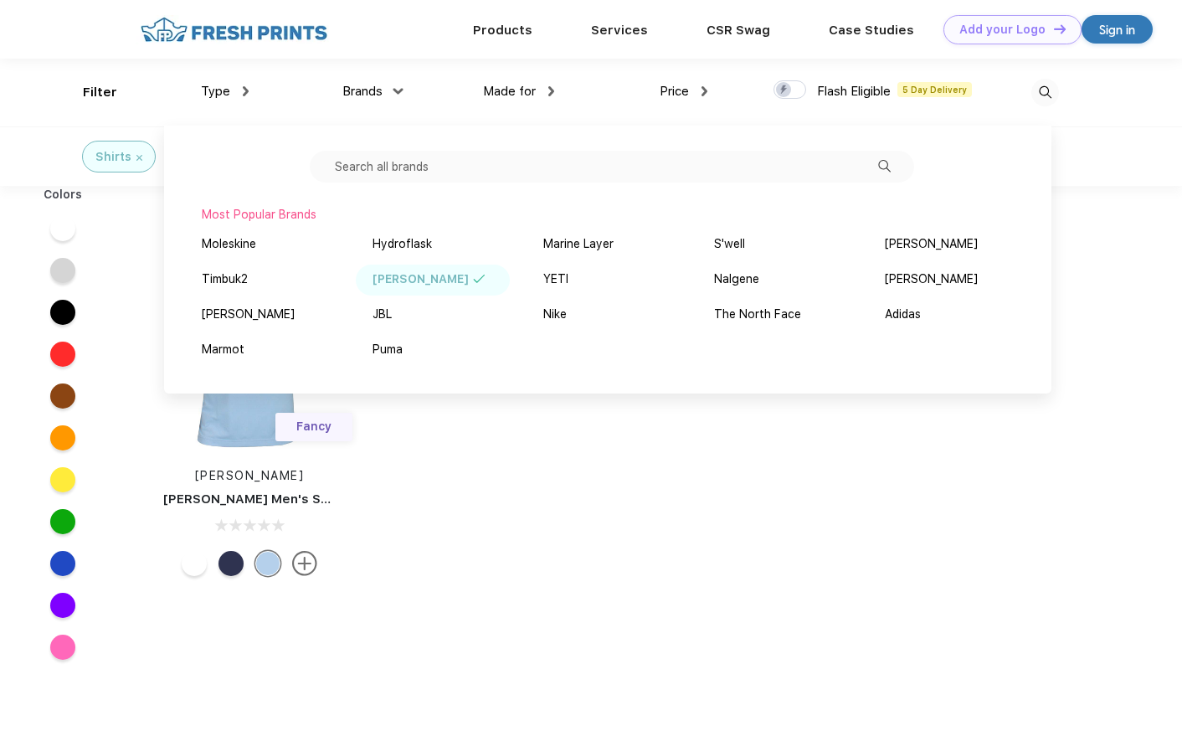
click at [400, 26] on div at bounding box center [290, 29] width 308 height 29
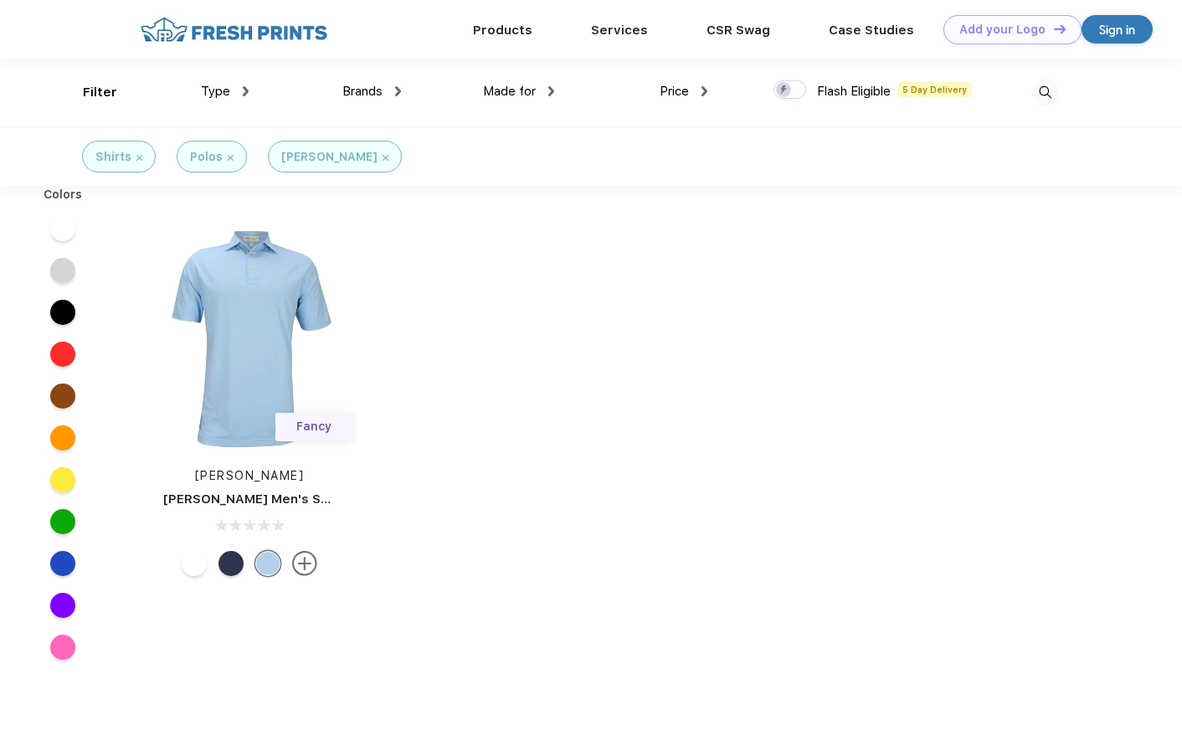
click at [304, 560] on img at bounding box center [304, 563] width 25 height 25
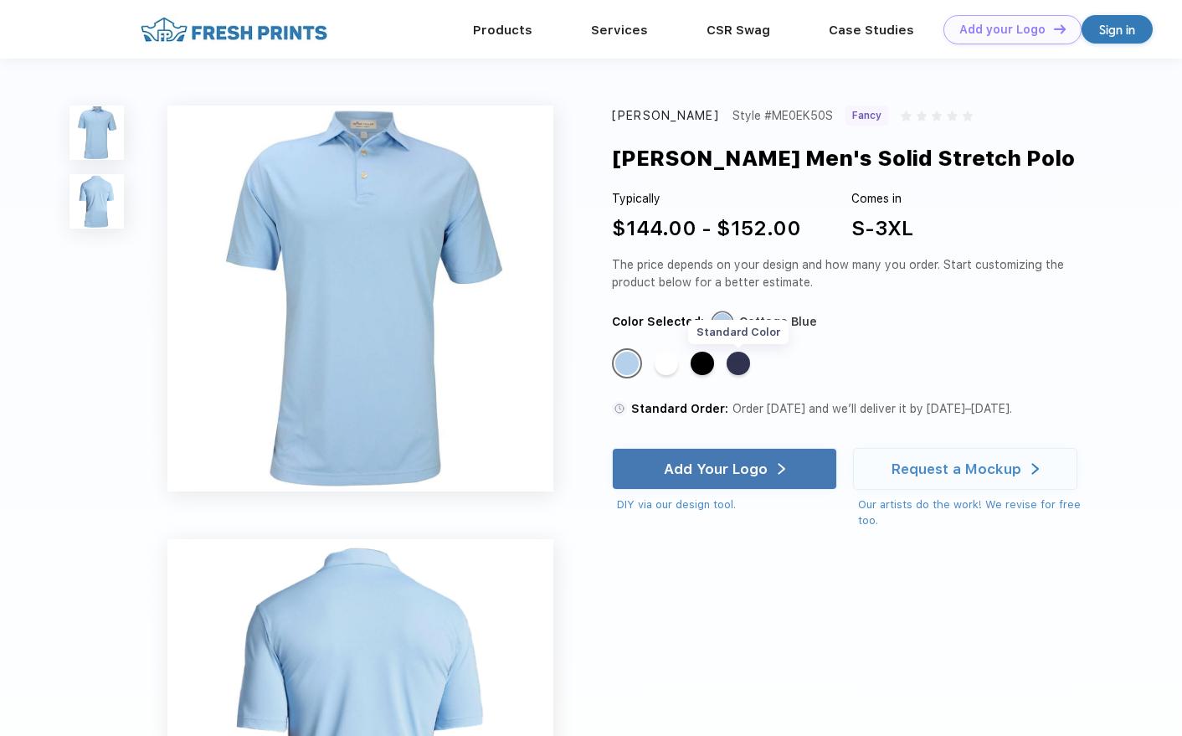
click at [736, 368] on div "Standard Color" at bounding box center [737, 362] width 23 height 23
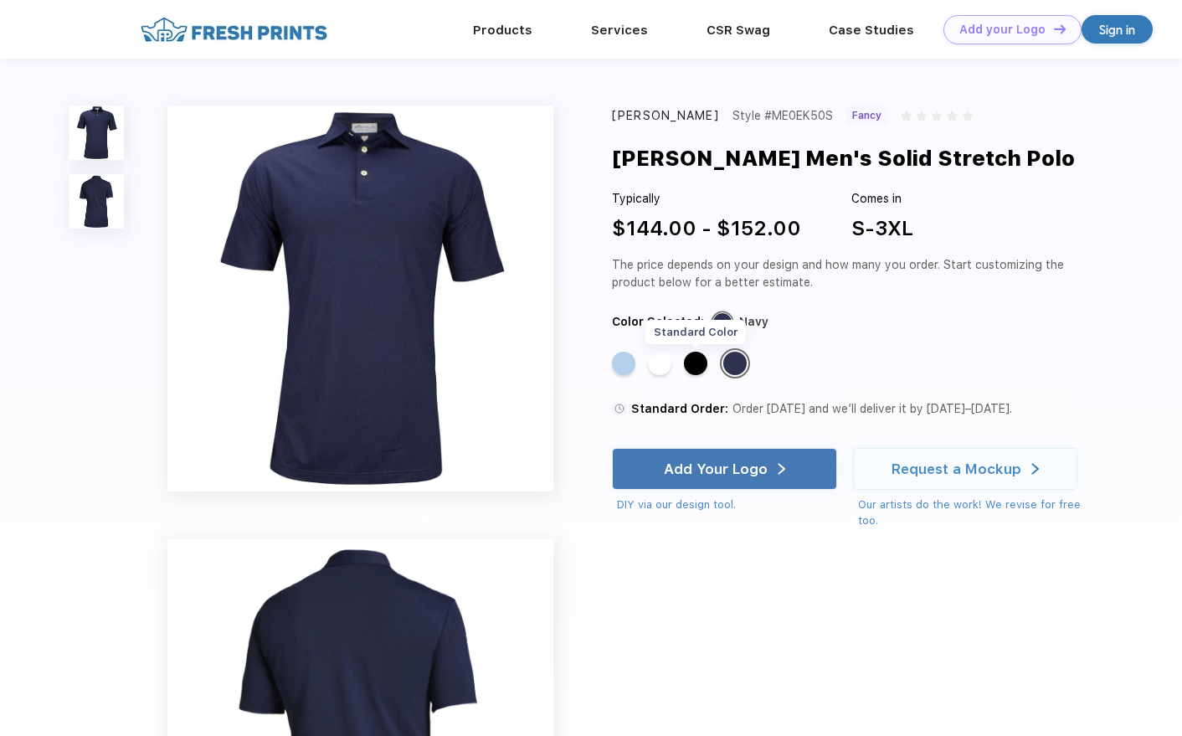
click at [698, 368] on div "Standard Color" at bounding box center [695, 362] width 23 height 23
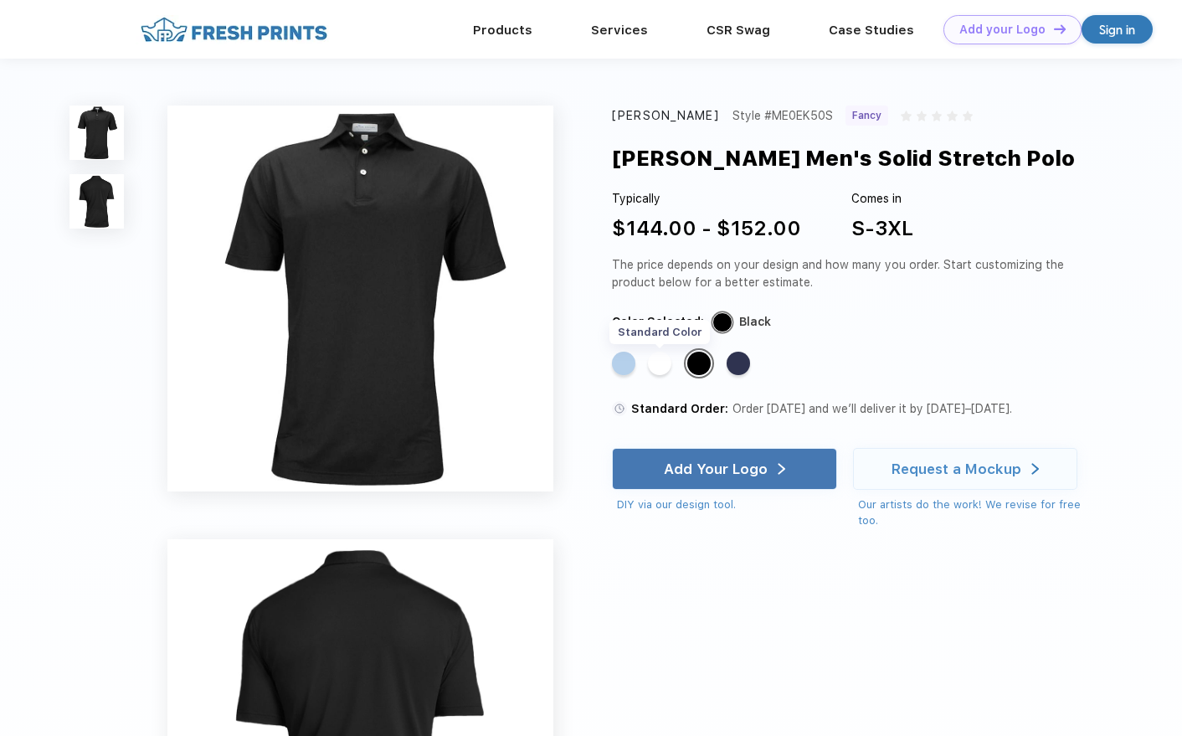
click at [665, 365] on div "Standard Color" at bounding box center [659, 362] width 23 height 23
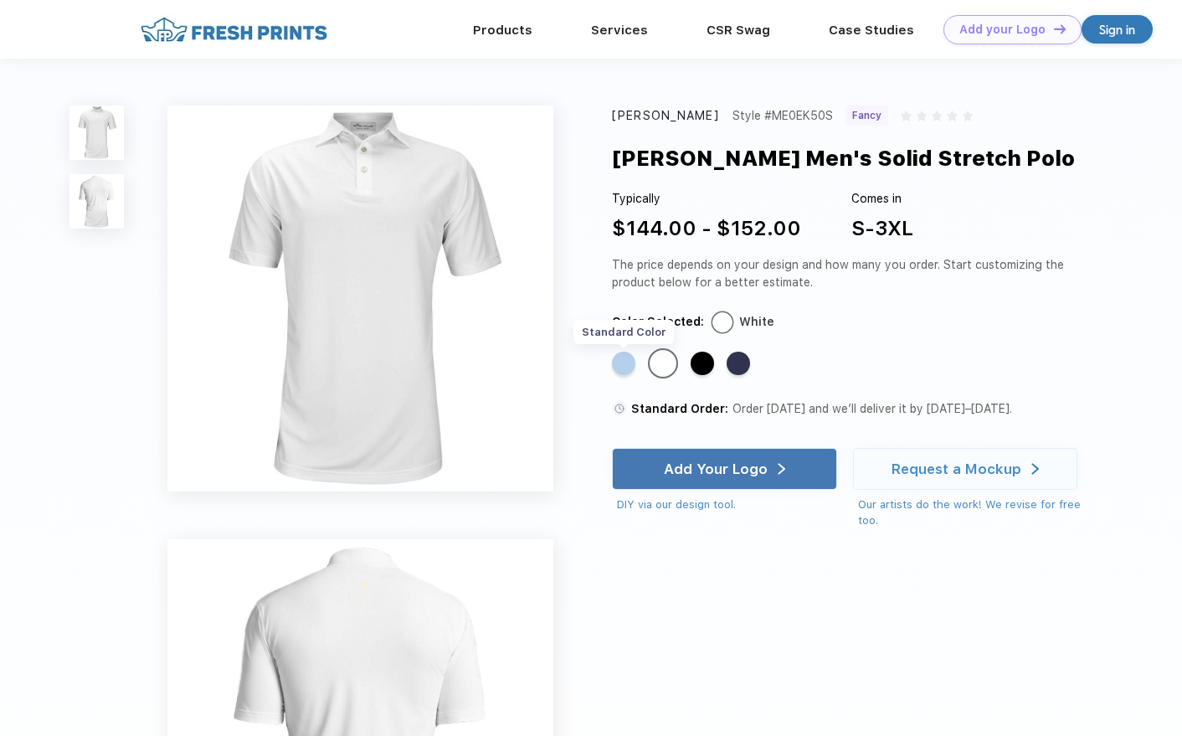
click at [629, 360] on div "Standard Color" at bounding box center [623, 362] width 23 height 23
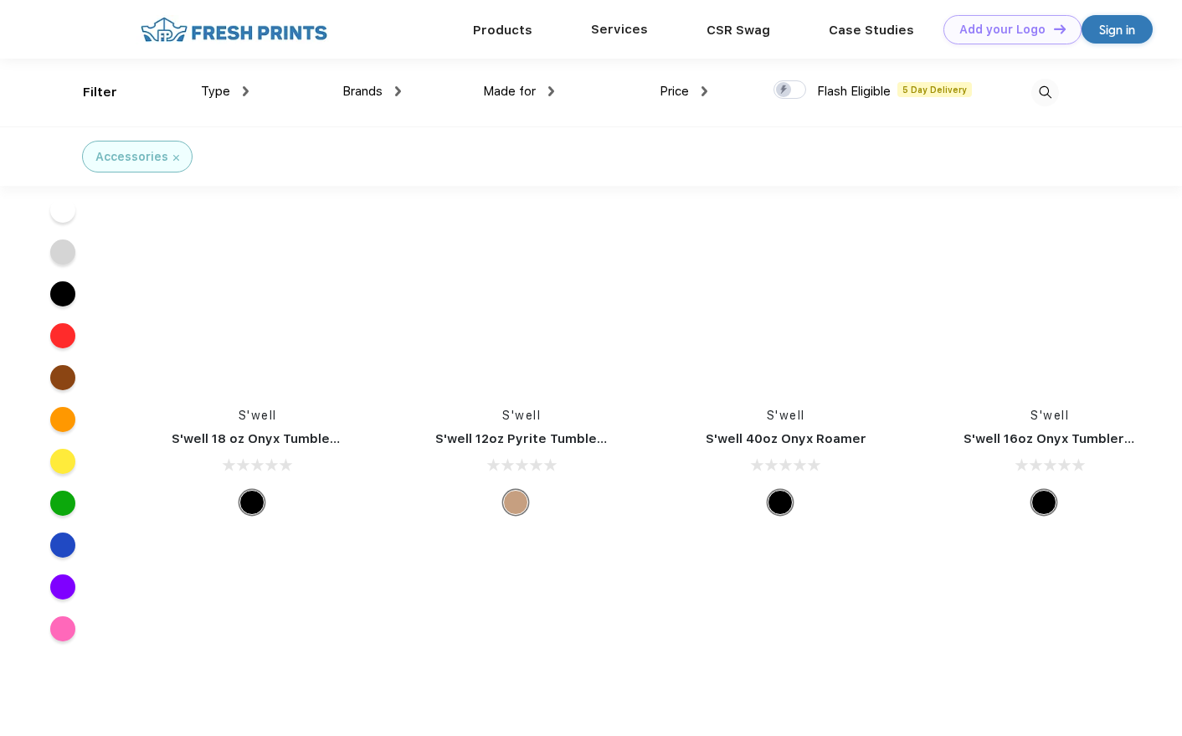
scroll to position [24951, 0]
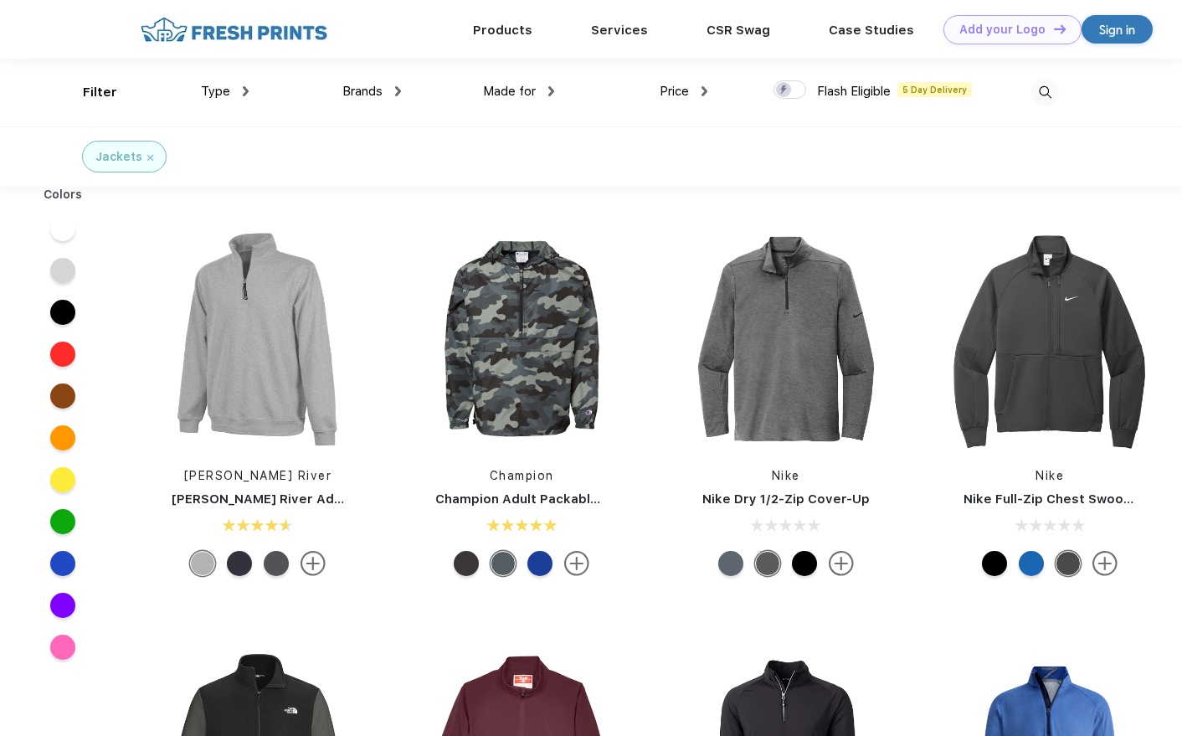
scroll to position [1, 0]
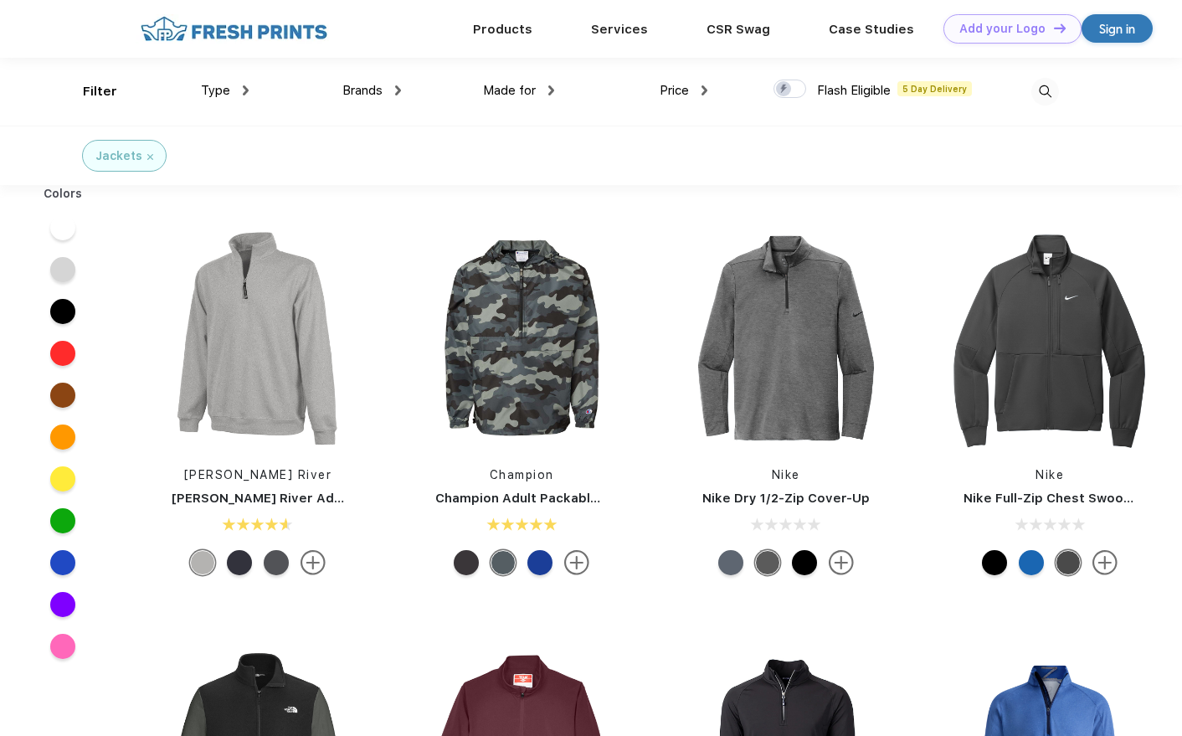
click at [362, 95] on span "Brands" at bounding box center [362, 90] width 40 height 15
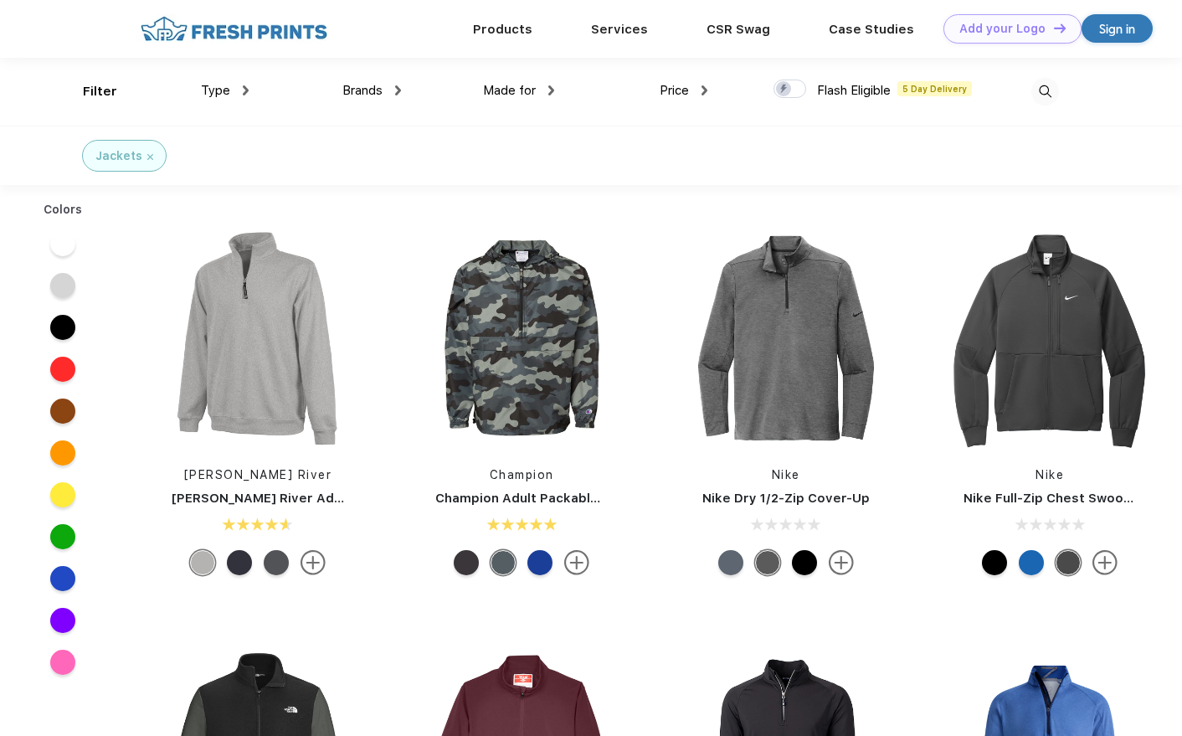
click at [362, 95] on span "Brands" at bounding box center [362, 90] width 40 height 15
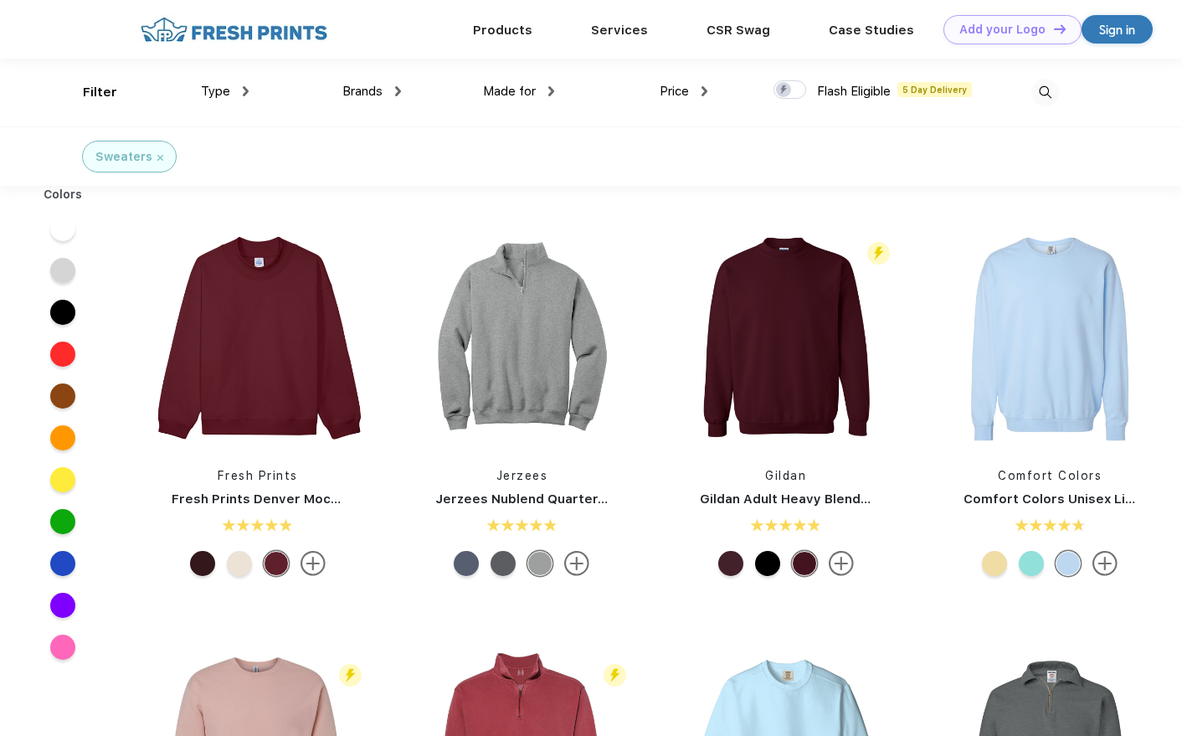
scroll to position [1, 0]
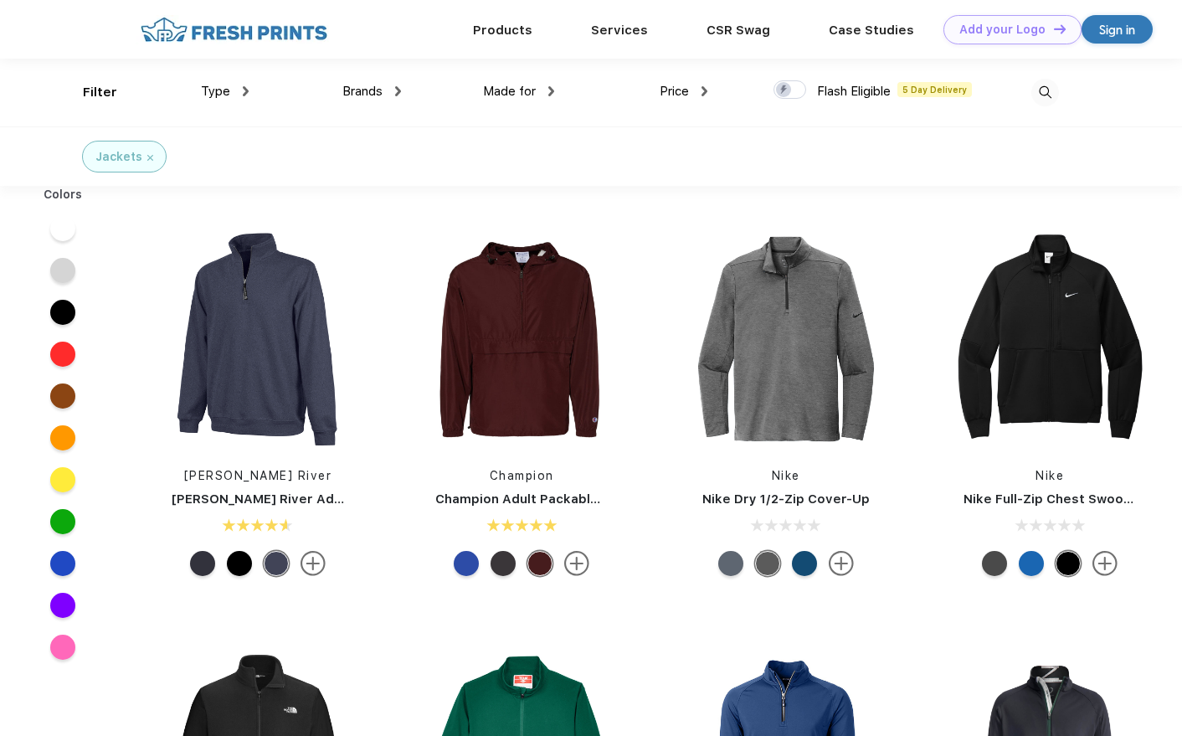
click at [373, 91] on span "Brands" at bounding box center [362, 91] width 40 height 15
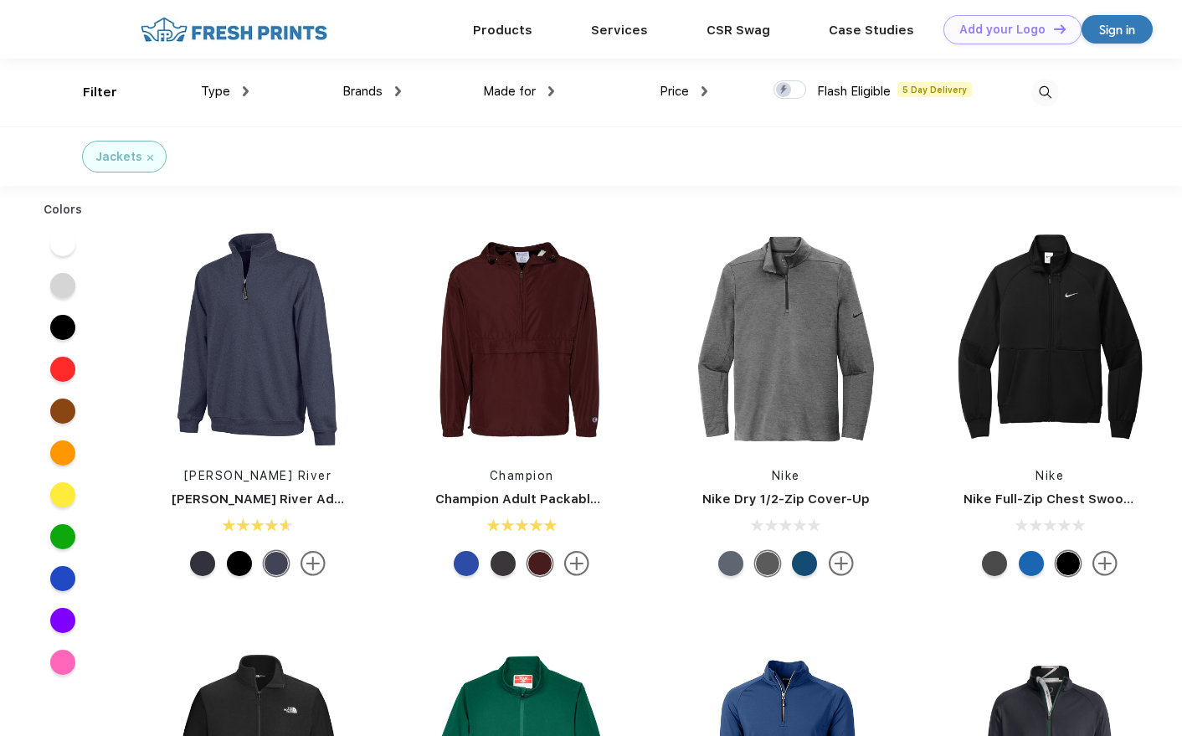
scroll to position [1, 0]
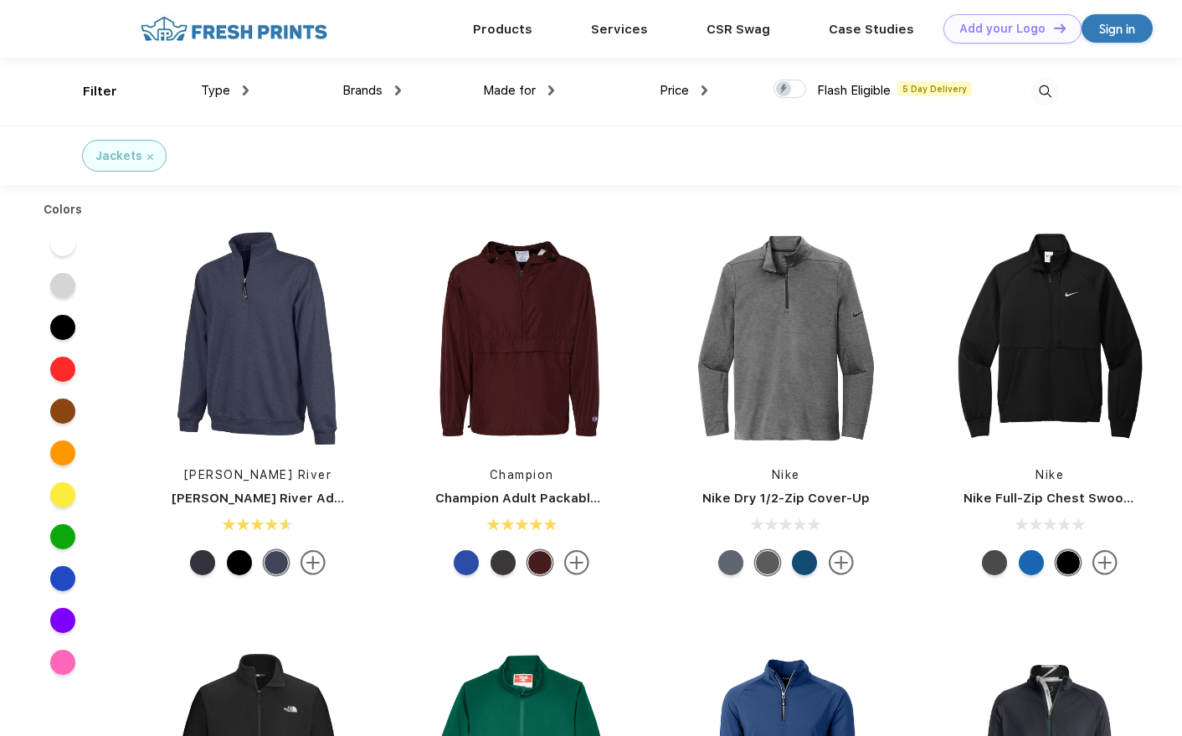
click at [373, 91] on span "Brands" at bounding box center [362, 90] width 40 height 15
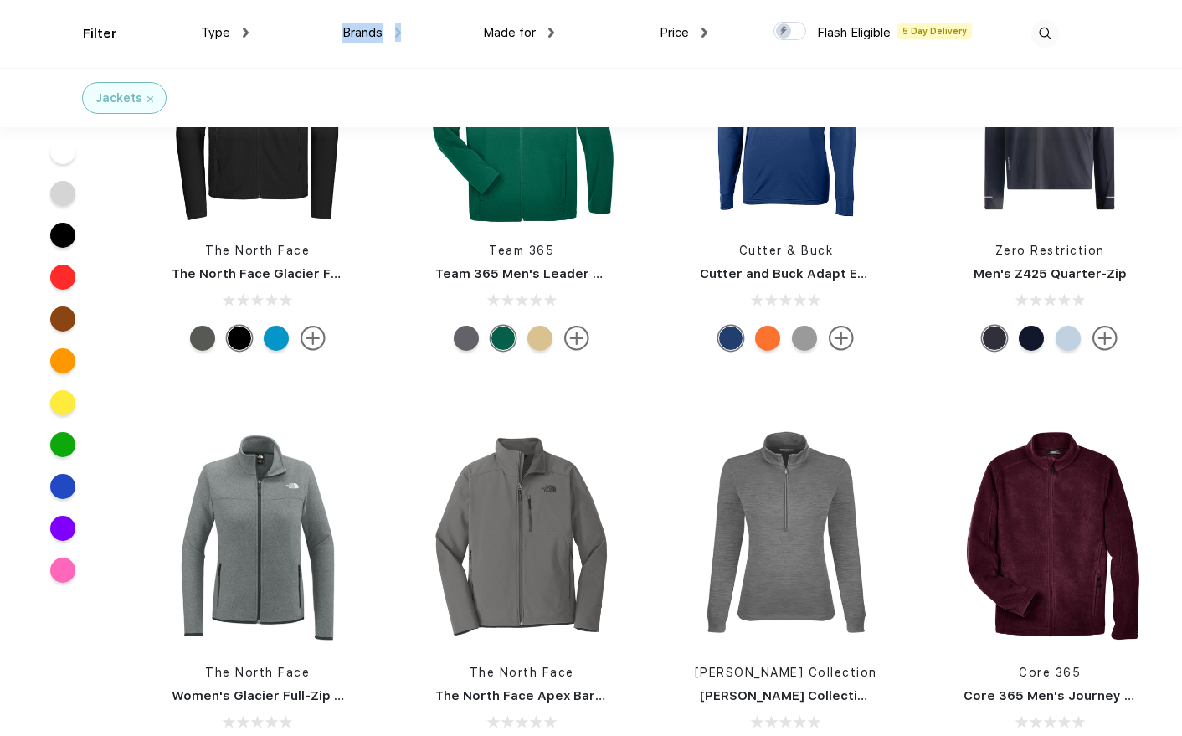
scroll to position [557, 0]
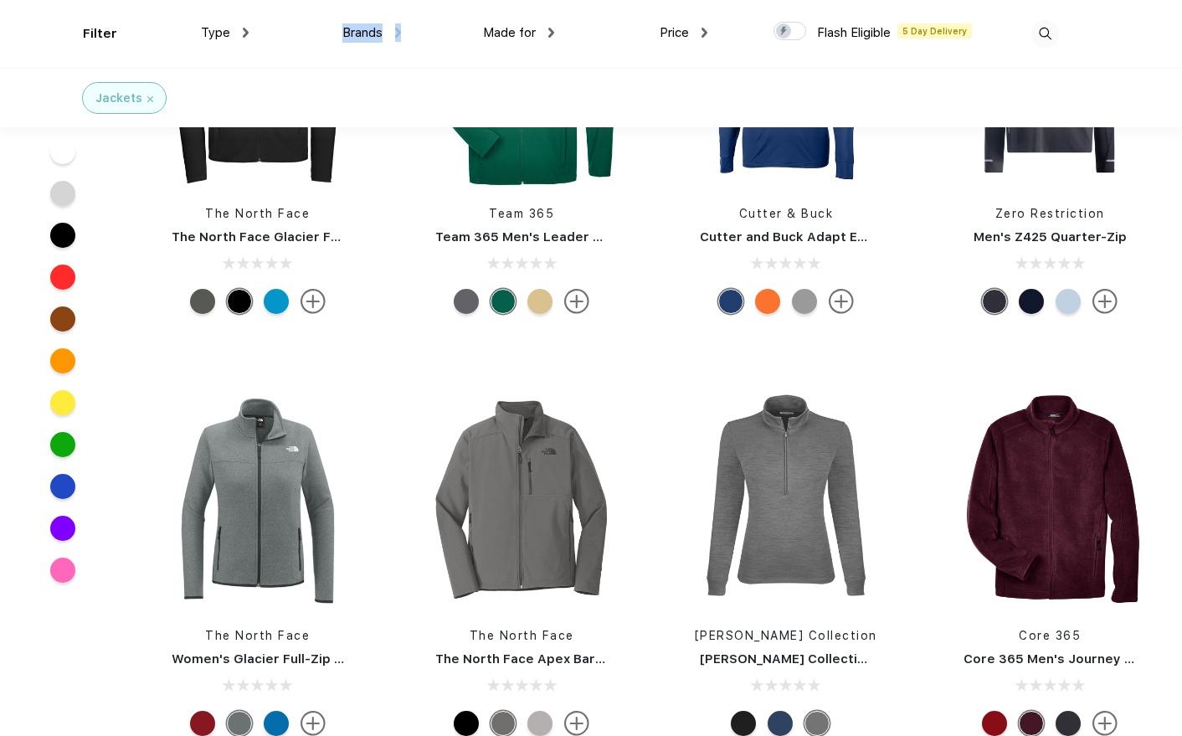
click at [375, 32] on span "Brands" at bounding box center [362, 32] width 40 height 15
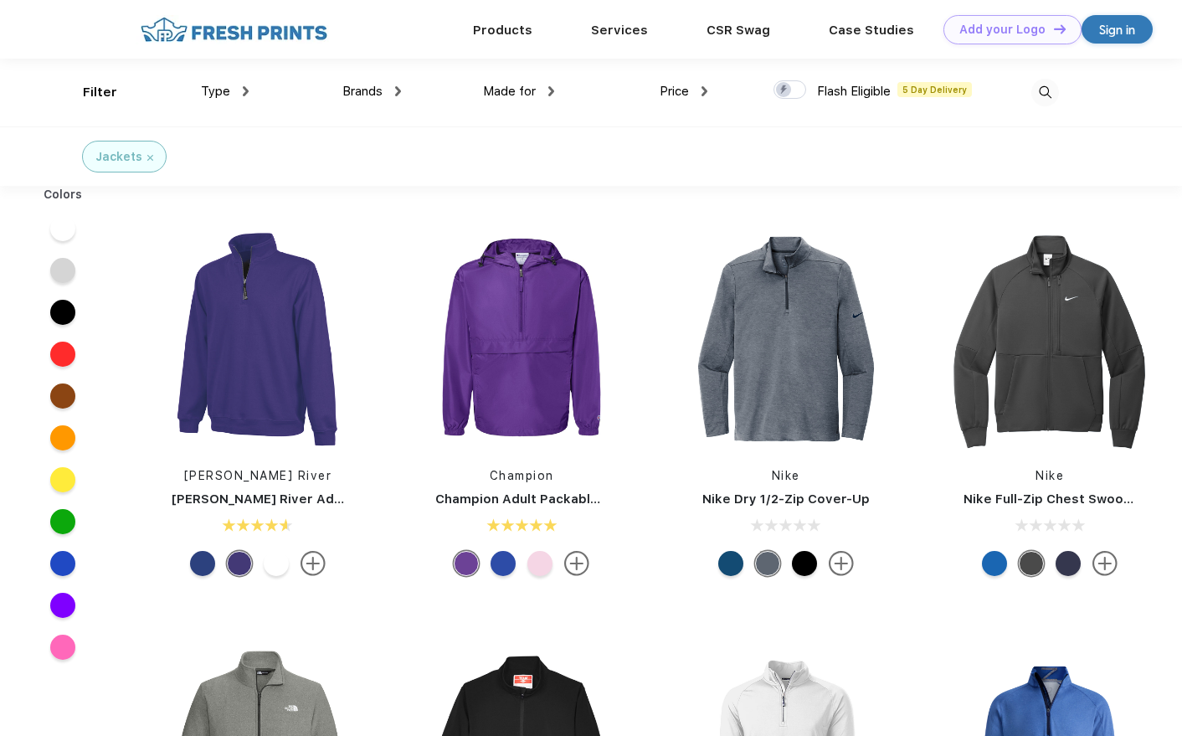
scroll to position [1, 0]
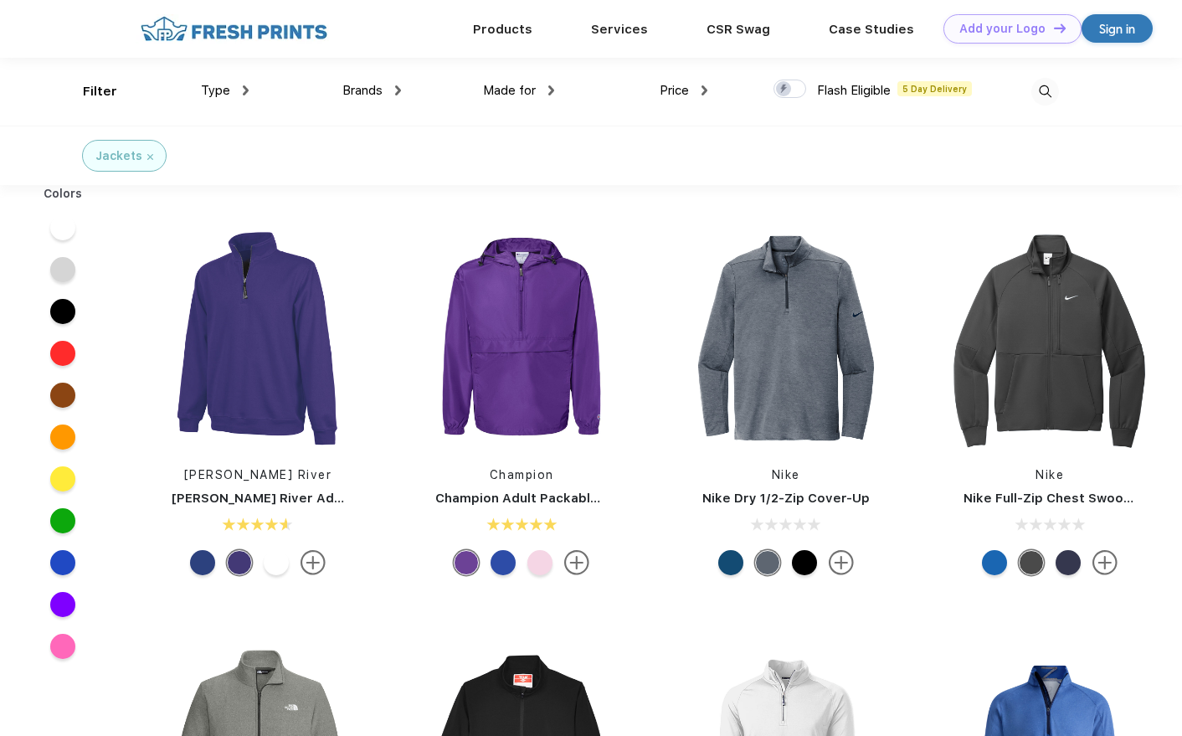
click at [380, 86] on span "Brands" at bounding box center [362, 90] width 40 height 15
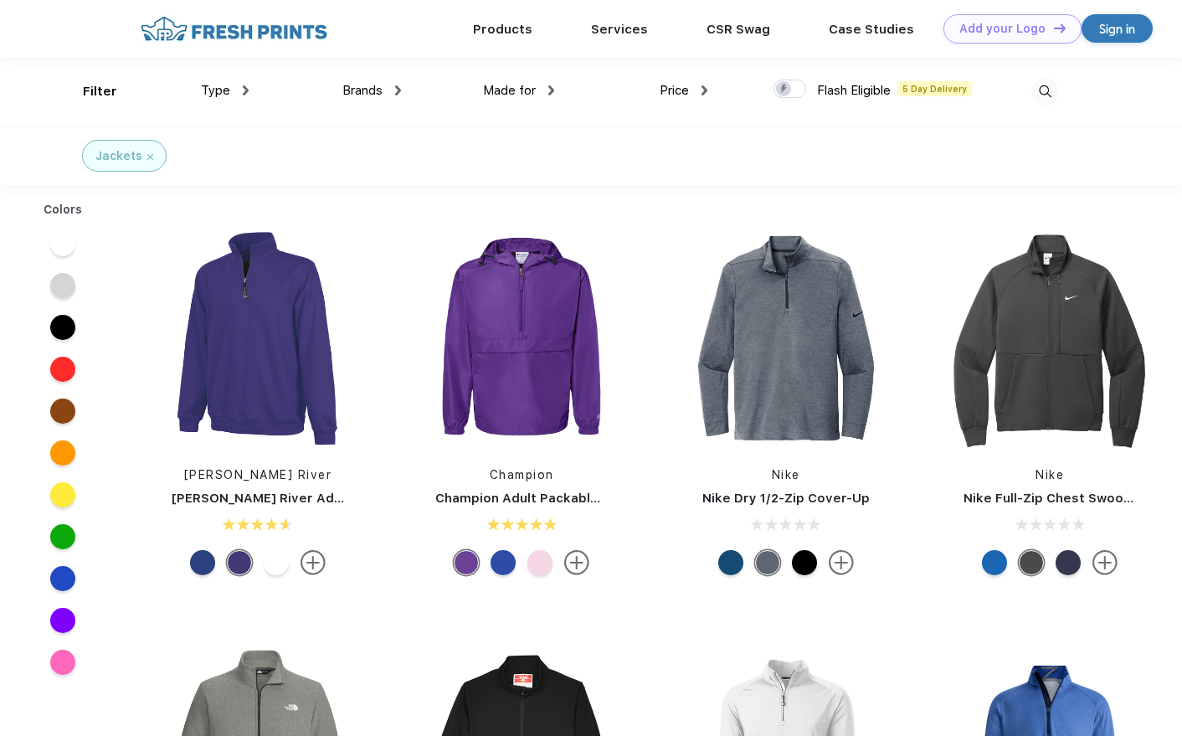
click at [380, 86] on span "Brands" at bounding box center [362, 90] width 40 height 15
click at [147, 157] on img at bounding box center [150, 157] width 6 height 6
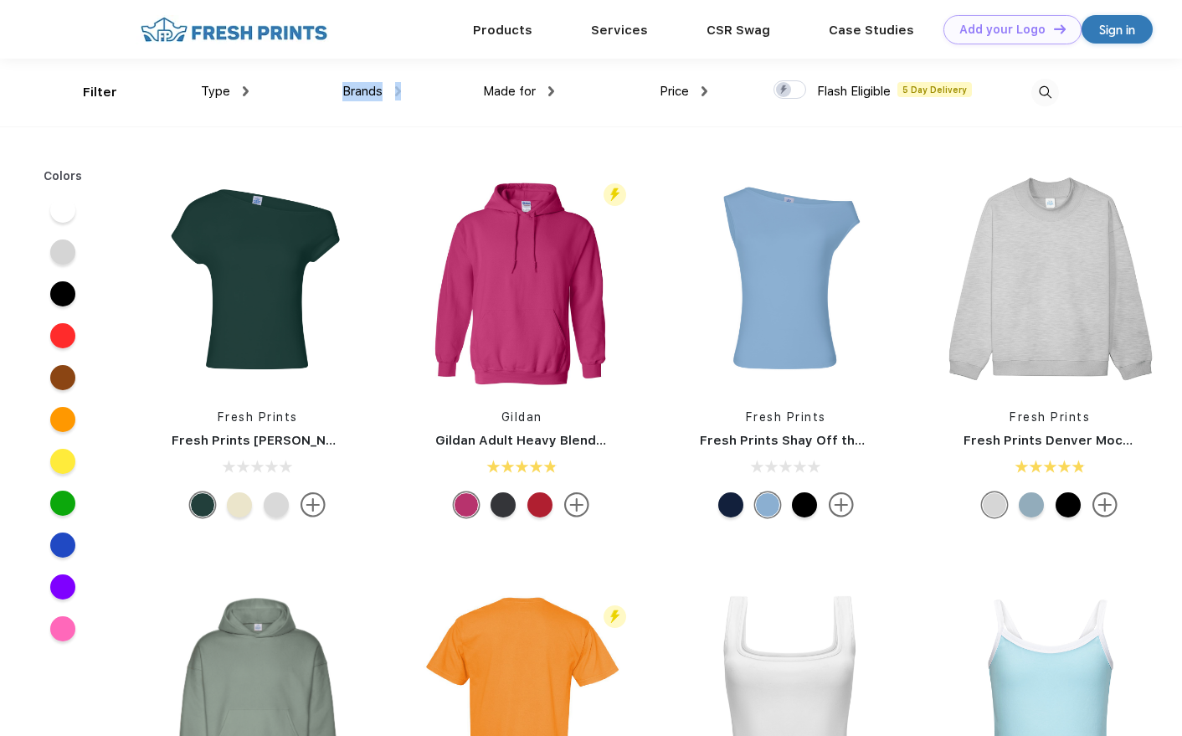
click at [367, 90] on span "Brands" at bounding box center [362, 91] width 40 height 15
click at [396, 82] on div "Brands" at bounding box center [371, 91] width 59 height 19
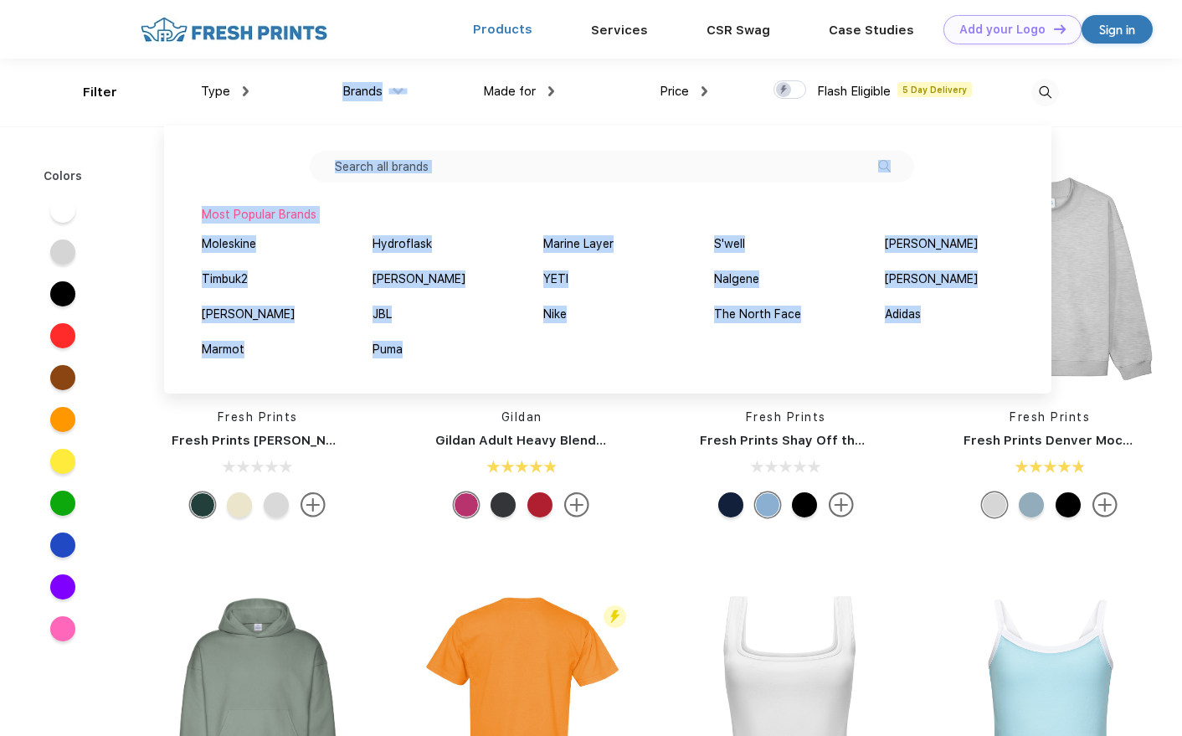
click at [521, 28] on link "Products" at bounding box center [502, 29] width 59 height 15
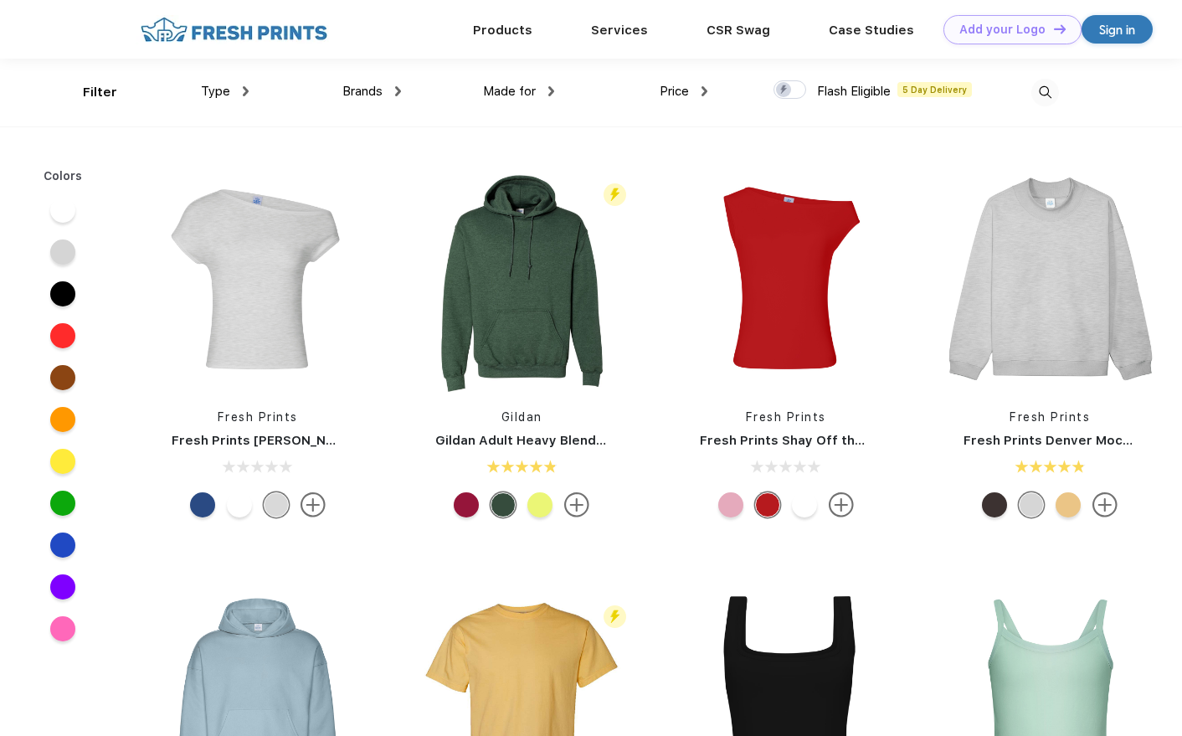
scroll to position [1, 0]
click at [109, 92] on div "Type Shirts Sweaters Bottoms Accessories Hats Tanks Jackets Jerseys Polos" at bounding box center [171, 92] width 153 height 68
click at [96, 90] on div "Type Shirts Sweaters Bottoms Accessories Hats Tanks Jackets Jerseys Polos" at bounding box center [171, 92] width 153 height 68
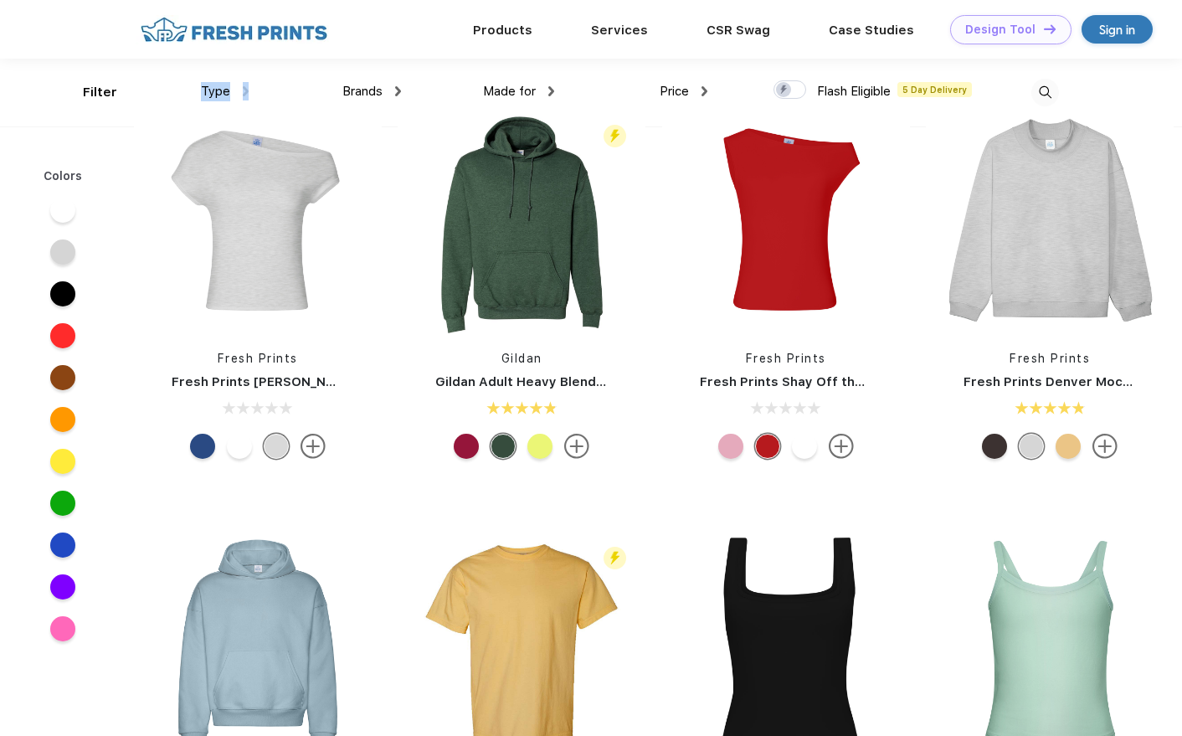
scroll to position [0, 0]
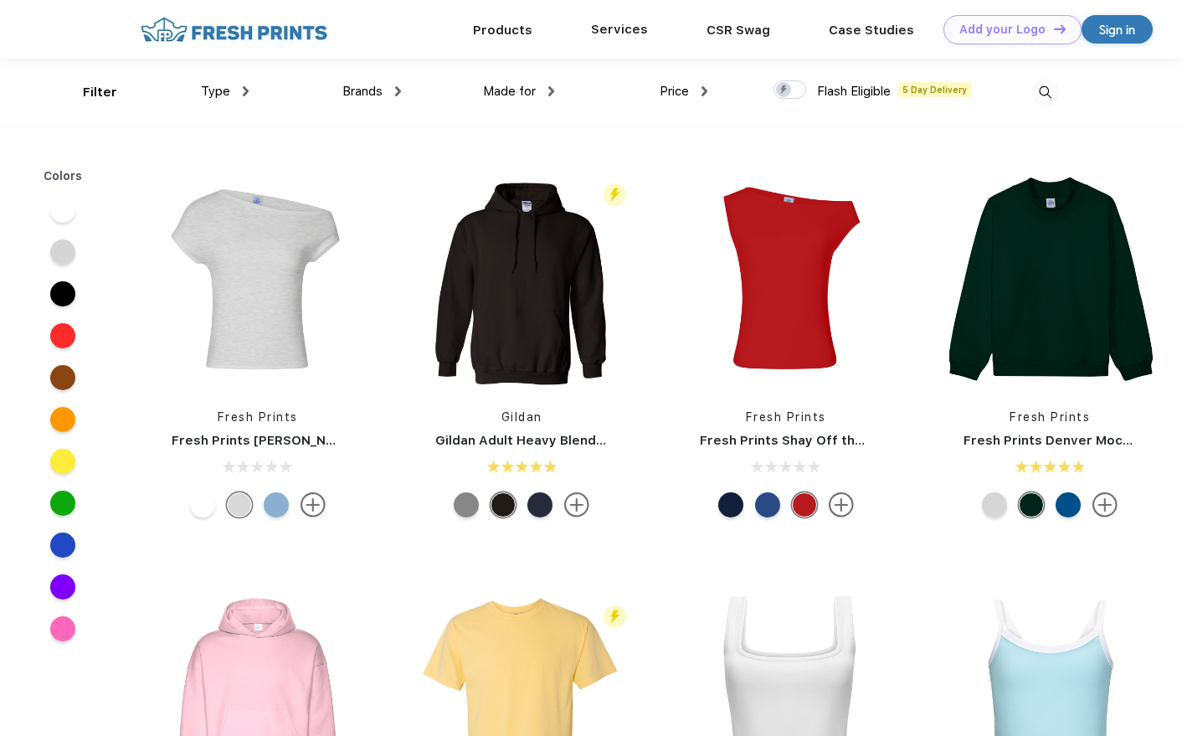
scroll to position [1, 0]
click at [515, 16] on div "Products" at bounding box center [503, 28] width 118 height 59
click at [503, 37] on div "Products" at bounding box center [503, 29] width 118 height 22
click at [507, 22] on link "Products" at bounding box center [502, 28] width 59 height 15
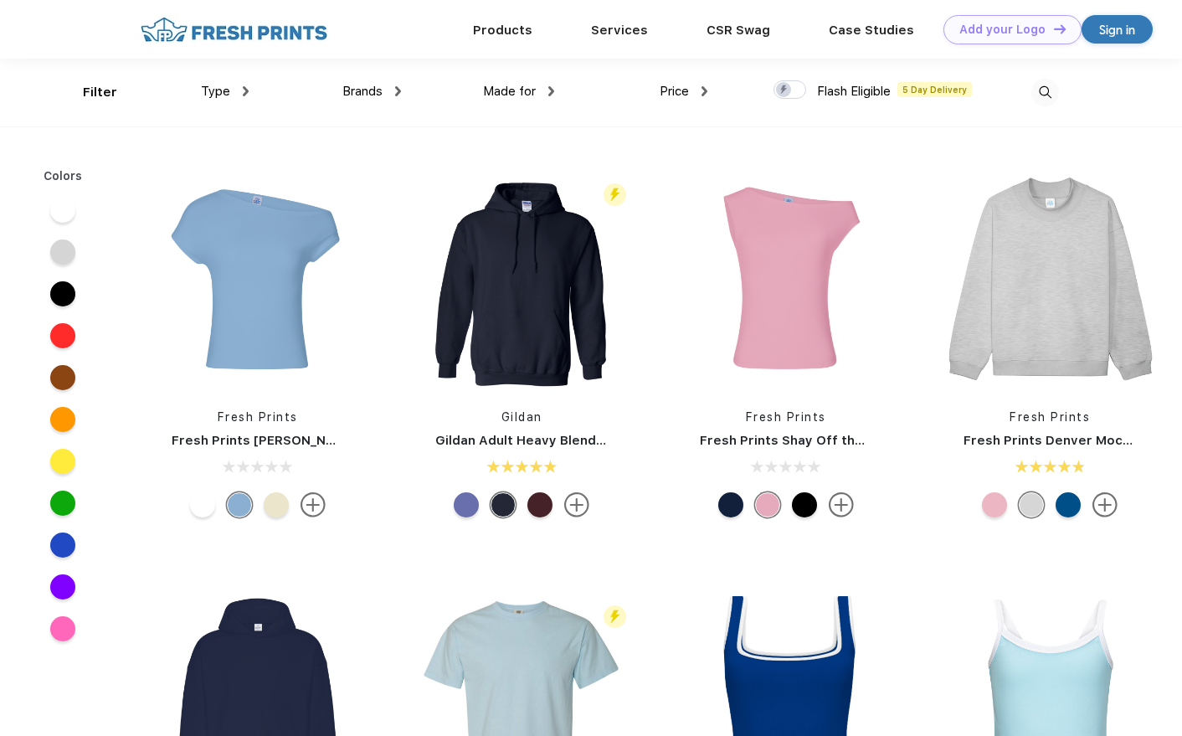
click at [507, 22] on div "Products" at bounding box center [503, 29] width 118 height 21
click at [516, 83] on span "Made for" at bounding box center [509, 90] width 53 height 15
click at [507, 89] on span "Made for" at bounding box center [509, 90] width 53 height 15
click at [357, 88] on span "Brands" at bounding box center [362, 90] width 40 height 15
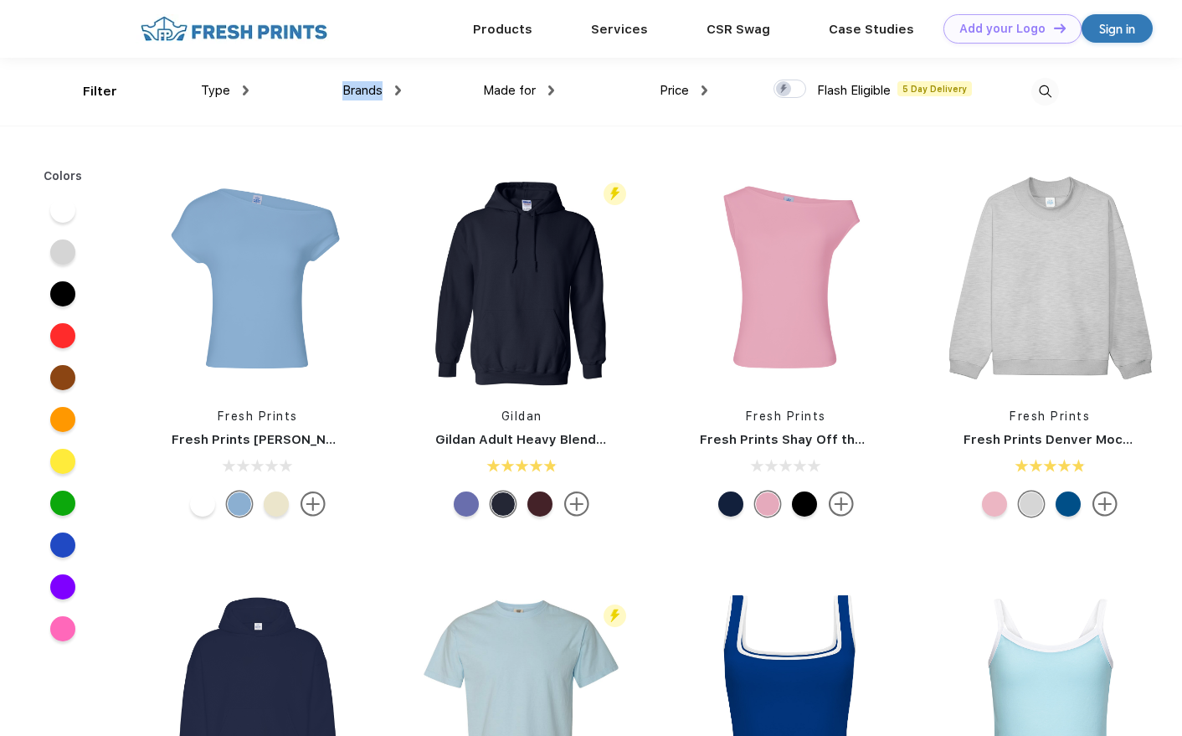
click at [357, 88] on span "Brands" at bounding box center [362, 90] width 40 height 15
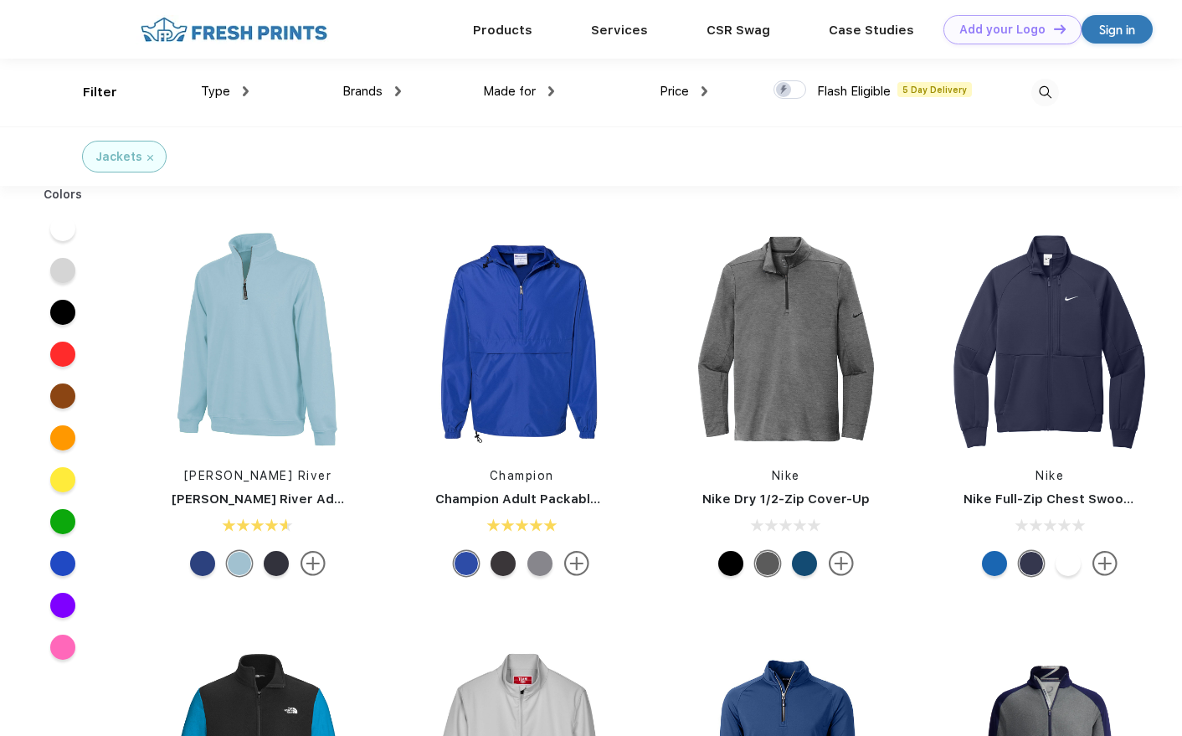
scroll to position [1, 0]
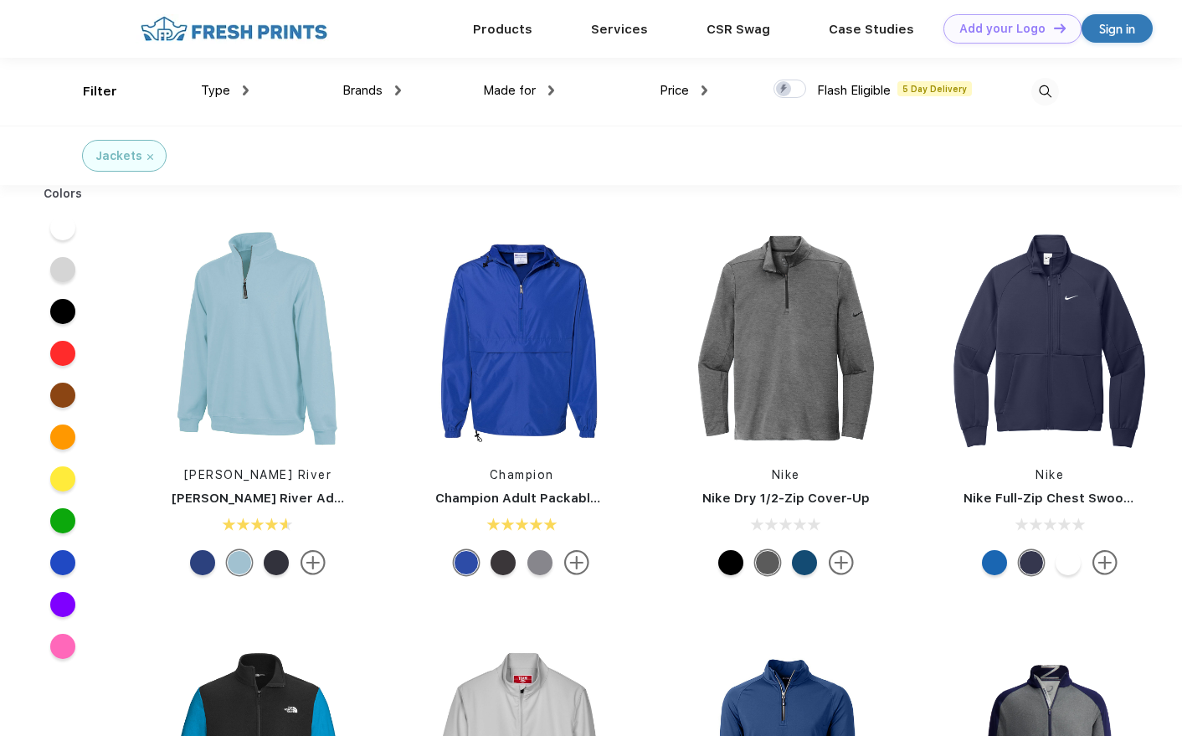
click at [365, 94] on span "Brands" at bounding box center [362, 90] width 40 height 15
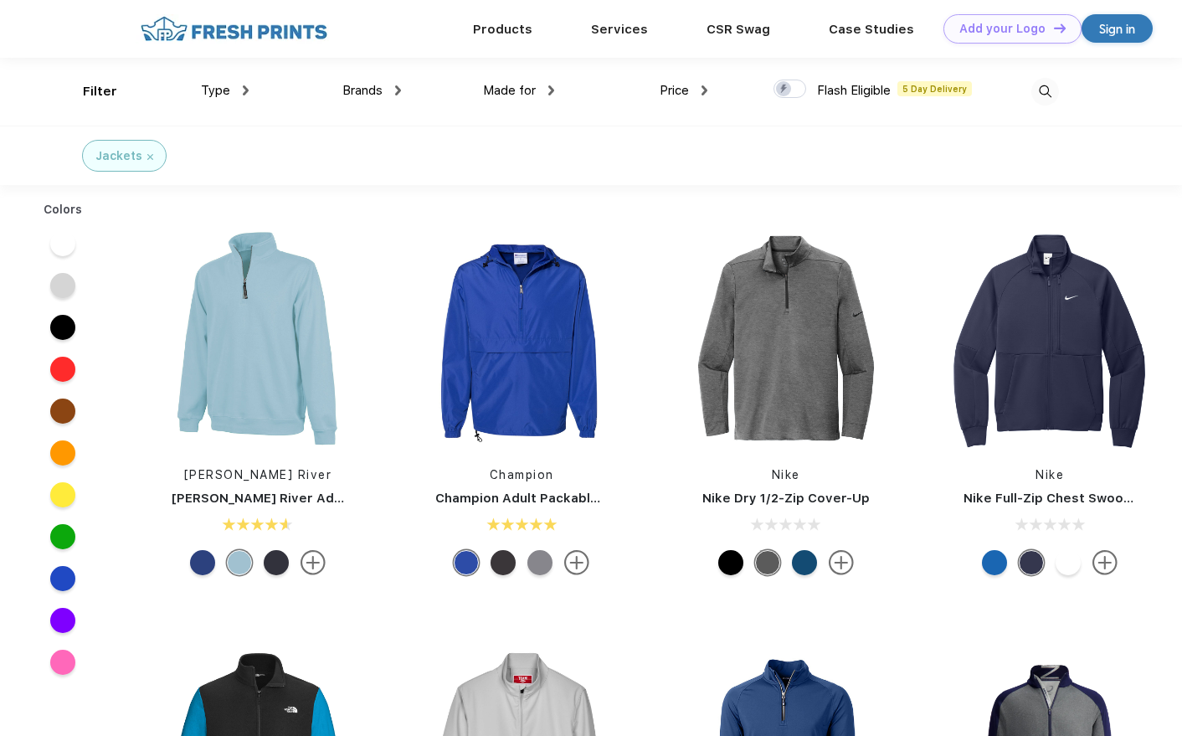
click at [365, 94] on span "Brands" at bounding box center [362, 90] width 40 height 15
